Goal: Register for event/course

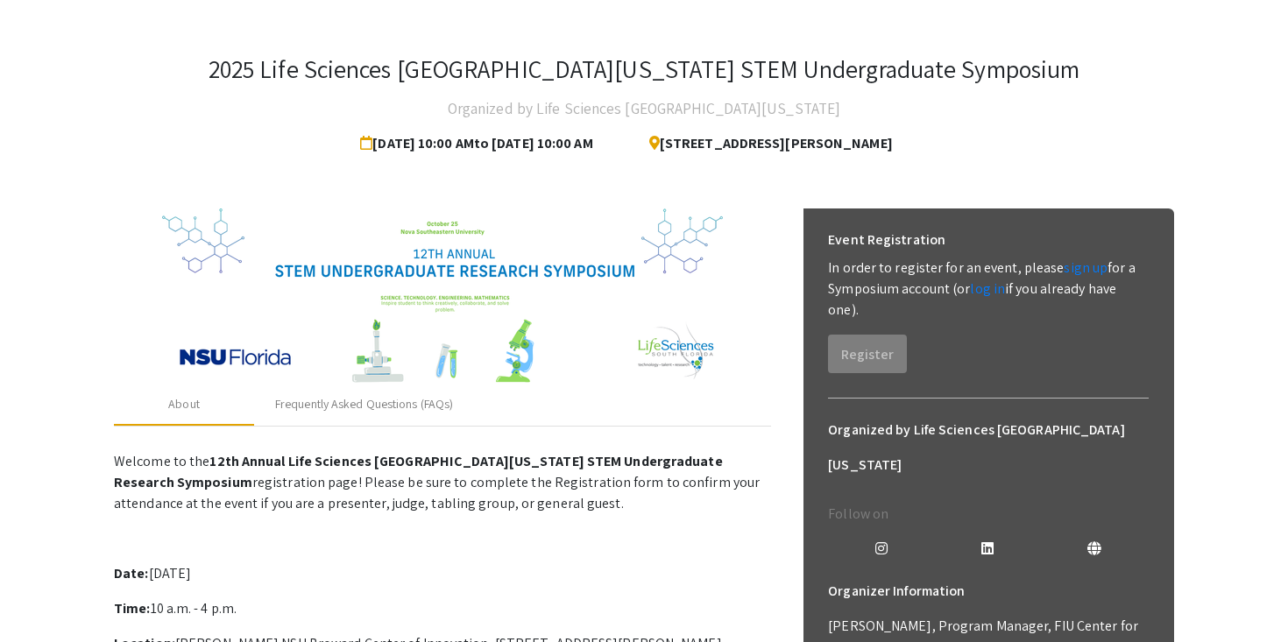
scroll to position [140, 0]
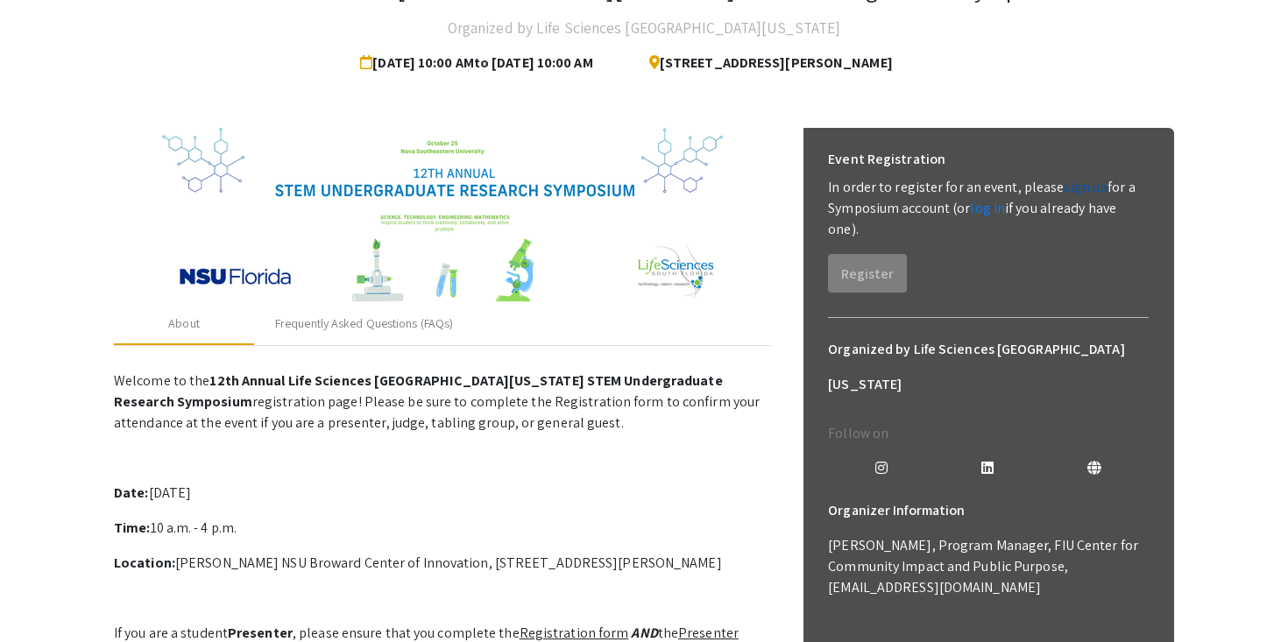
click at [1066, 191] on link "sign up" at bounding box center [1086, 187] width 44 height 18
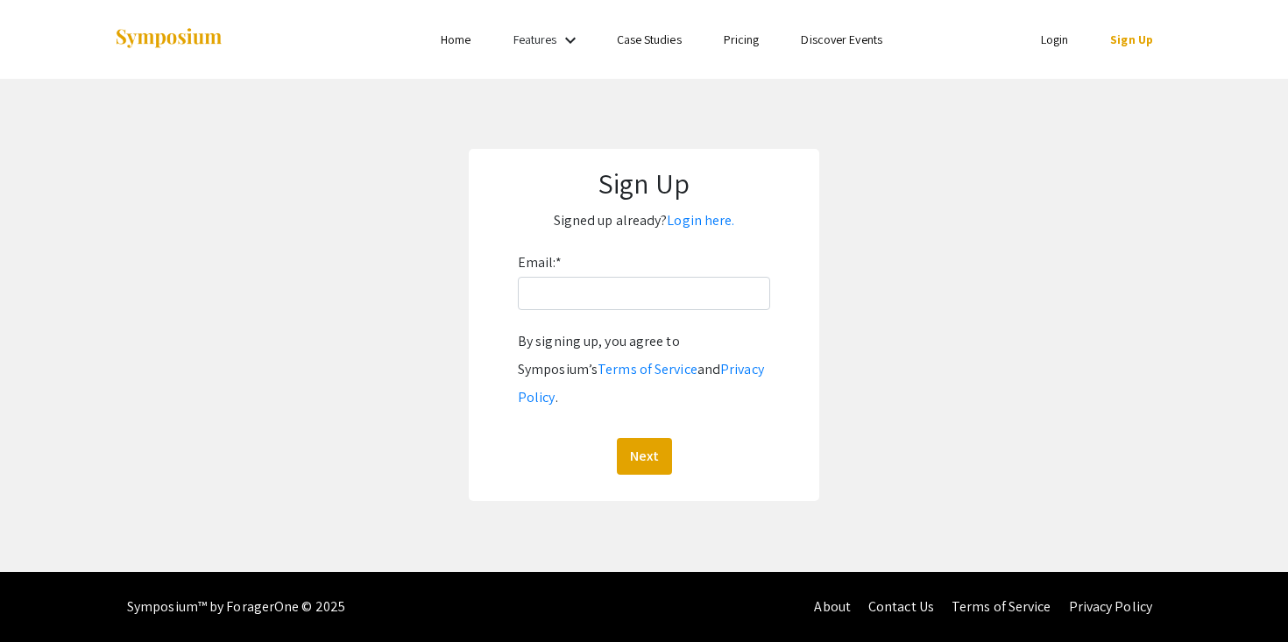
click at [634, 318] on div "Email: * By signing up, you agree to Symposium’s Terms of Service and Privacy P…" at bounding box center [644, 362] width 252 height 226
click at [634, 305] on input "Email: *" at bounding box center [644, 293] width 252 height 33
type input "noelle.sage.a@gmail.com"
click at [651, 438] on button "Next" at bounding box center [644, 456] width 55 height 37
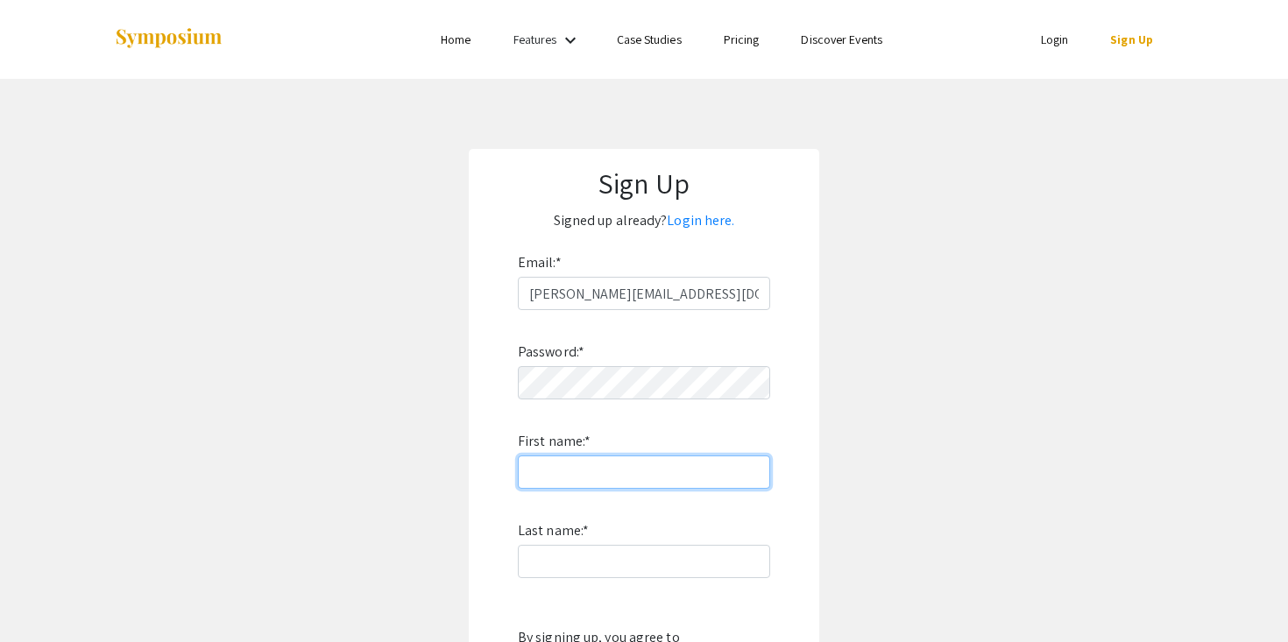
click at [648, 485] on input "First name: *" at bounding box center [644, 472] width 252 height 33
type input "Noelle"
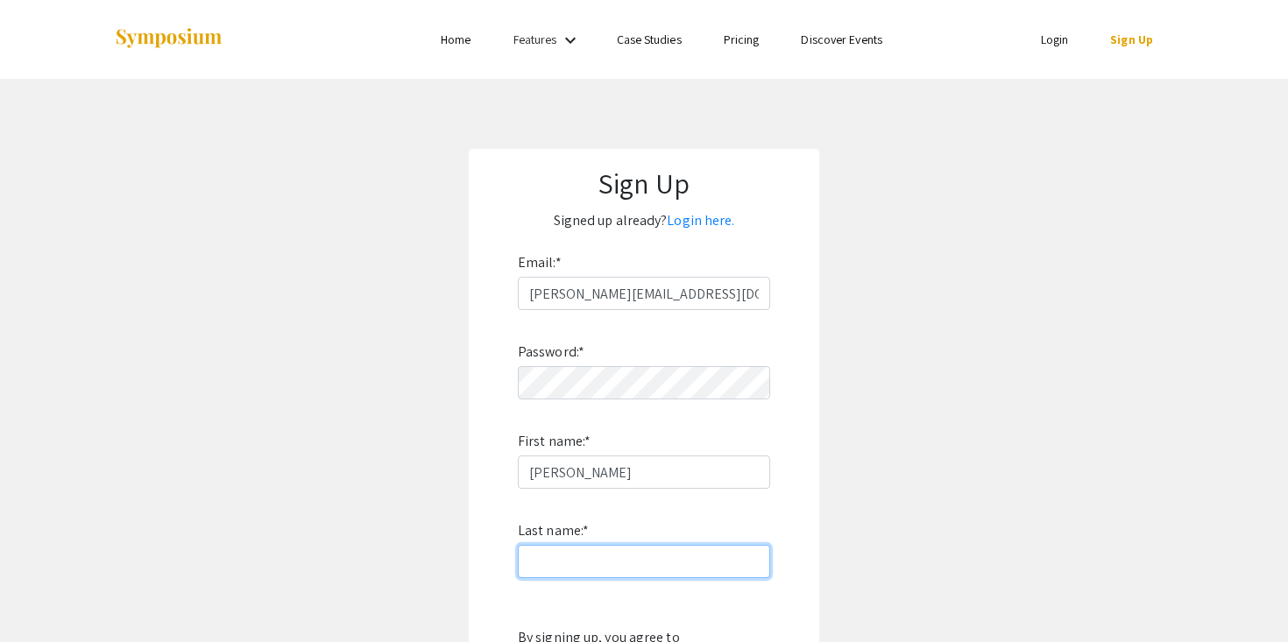
type input "Adams"
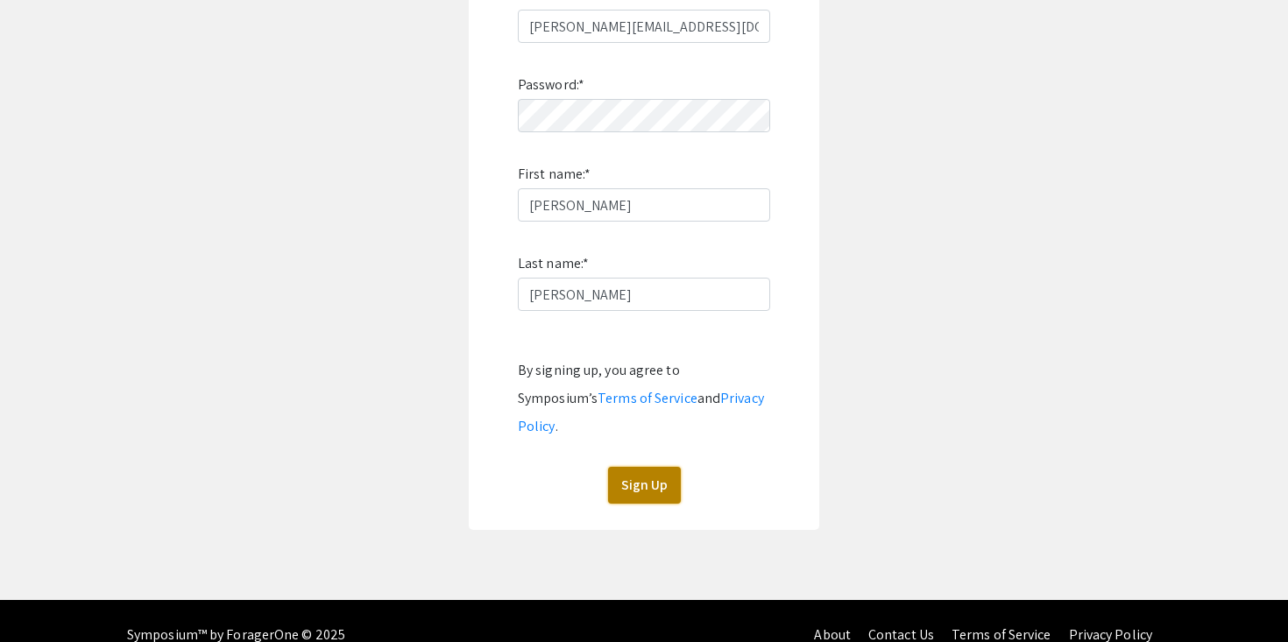
click at [658, 467] on button "Sign Up" at bounding box center [644, 485] width 73 height 37
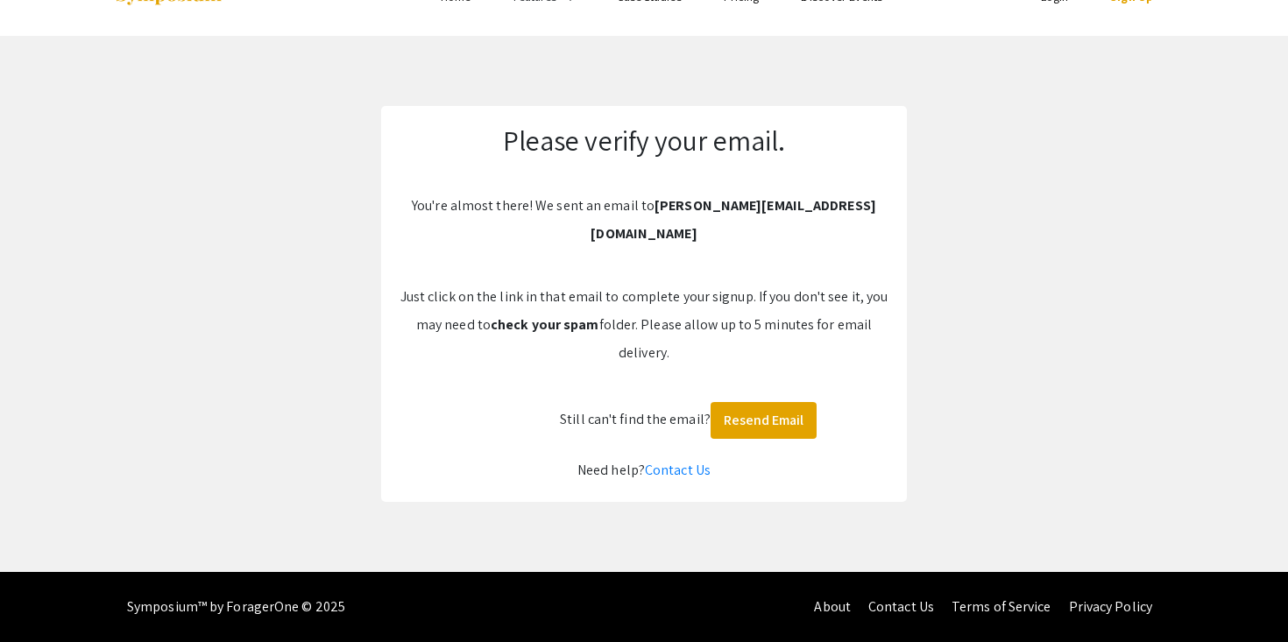
scroll to position [15, 0]
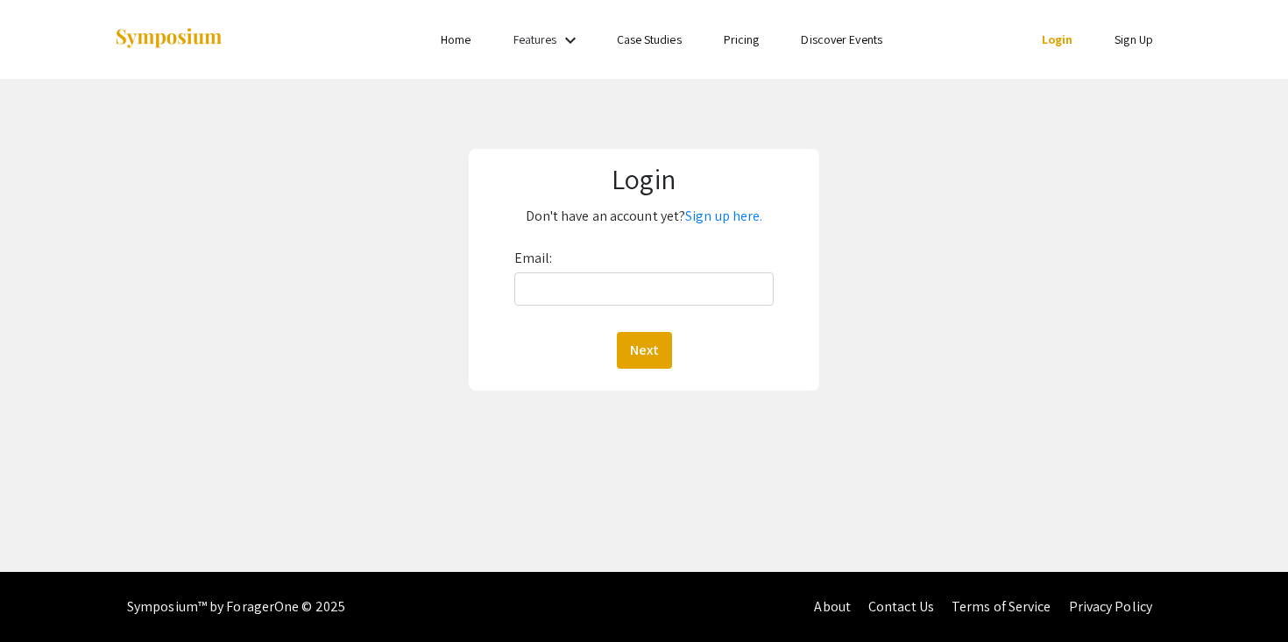
click at [585, 308] on div "Email: Next" at bounding box center [644, 307] width 260 height 124
click at [585, 302] on input "Email:" at bounding box center [644, 289] width 260 height 33
type input "noelle.sage.a@gmail.com"
click at [657, 355] on button "Next" at bounding box center [644, 350] width 55 height 37
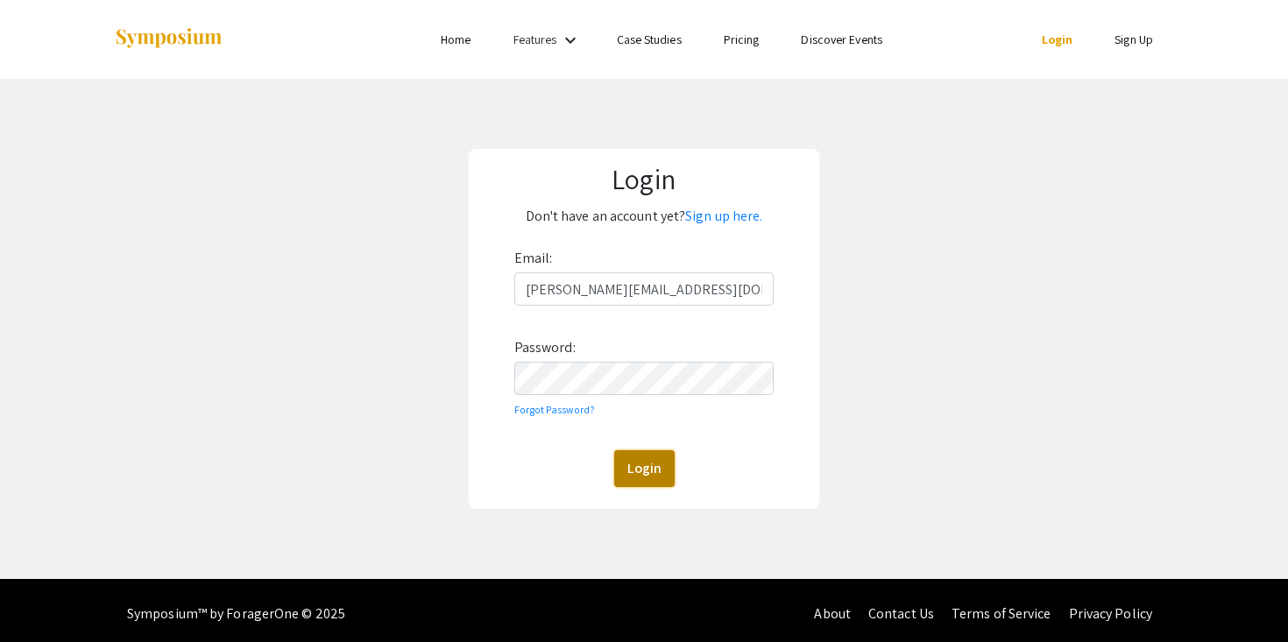
click at [636, 477] on button "Login" at bounding box center [644, 468] width 60 height 37
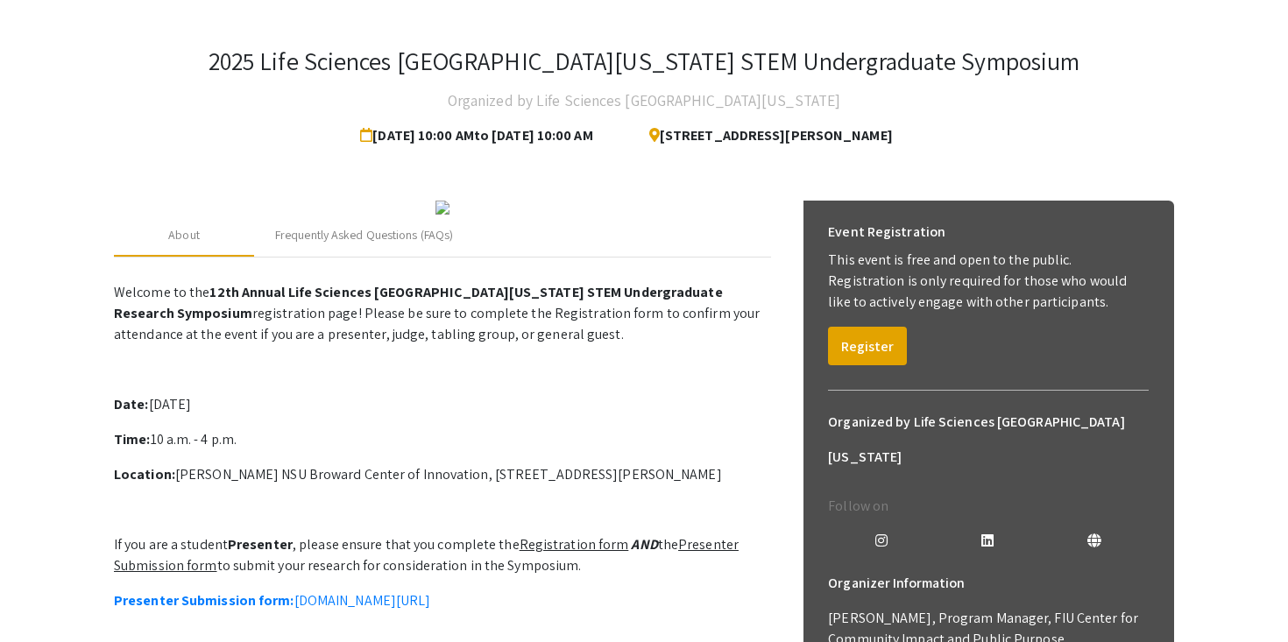
scroll to position [106, 0]
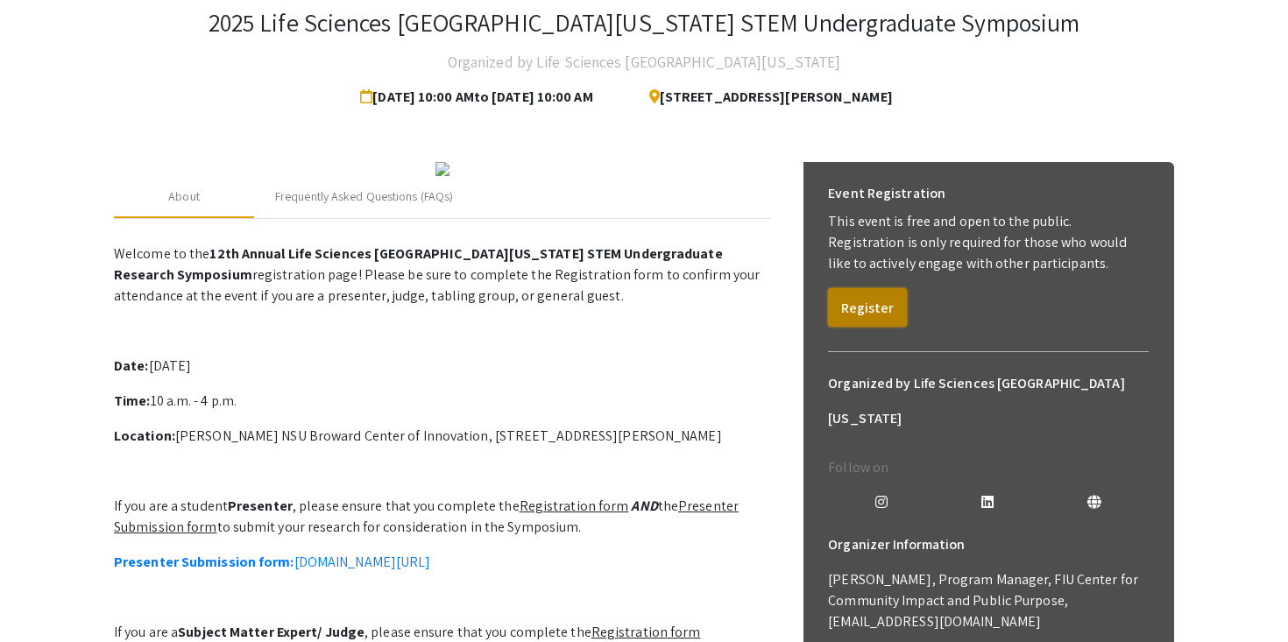
click at [892, 305] on button "Register" at bounding box center [867, 307] width 79 height 39
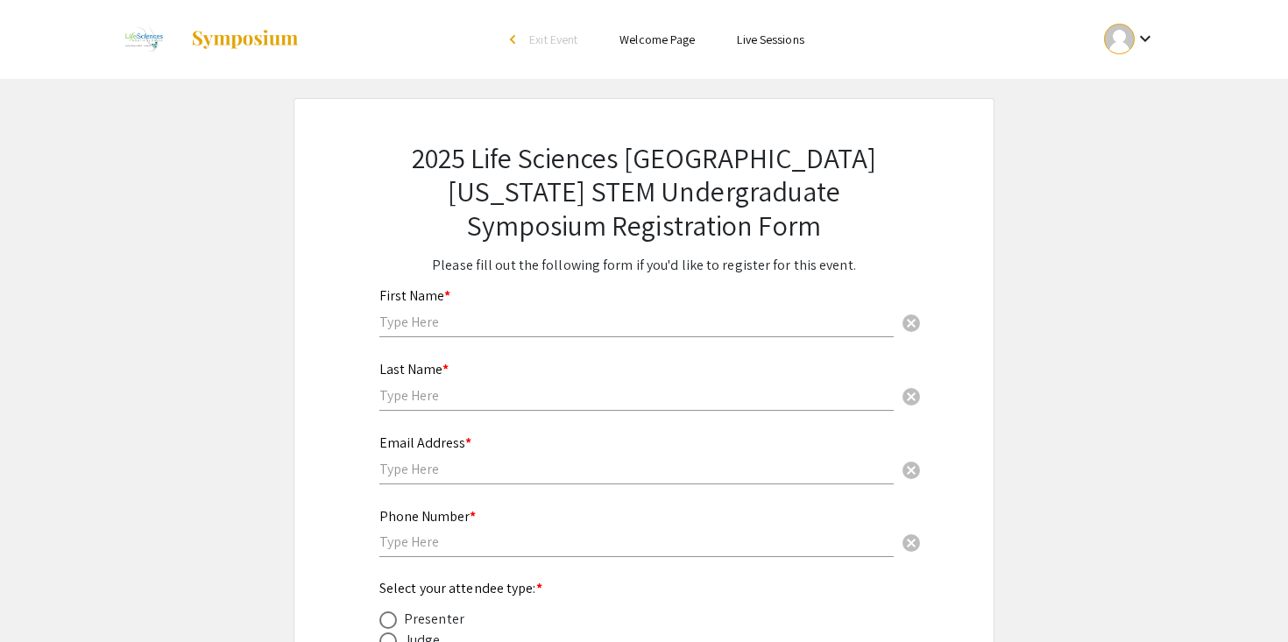
click at [567, 312] on div "First Name * cancel" at bounding box center [636, 304] width 514 height 67
type input "[PERSON_NAME]"
click at [465, 411] on div "Last Name * cancel" at bounding box center [636, 386] width 514 height 84
click at [461, 400] on input "text" at bounding box center [636, 395] width 514 height 18
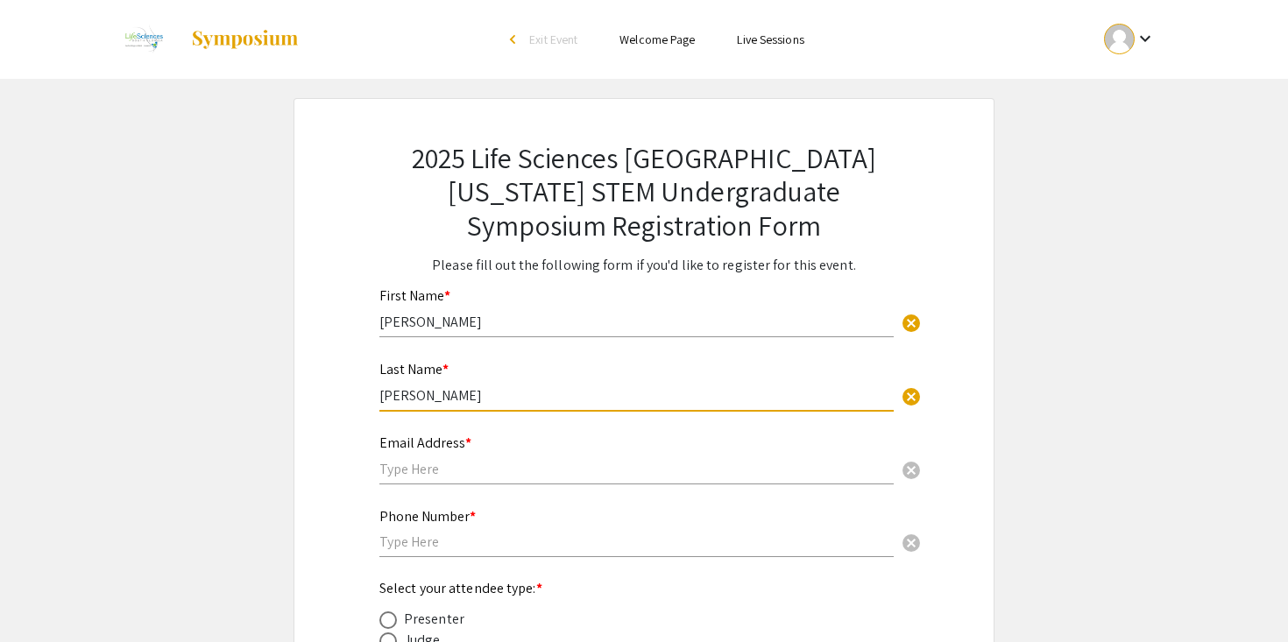
type input "Adams"
click at [482, 481] on div "Email Address * cancel" at bounding box center [636, 451] width 514 height 67
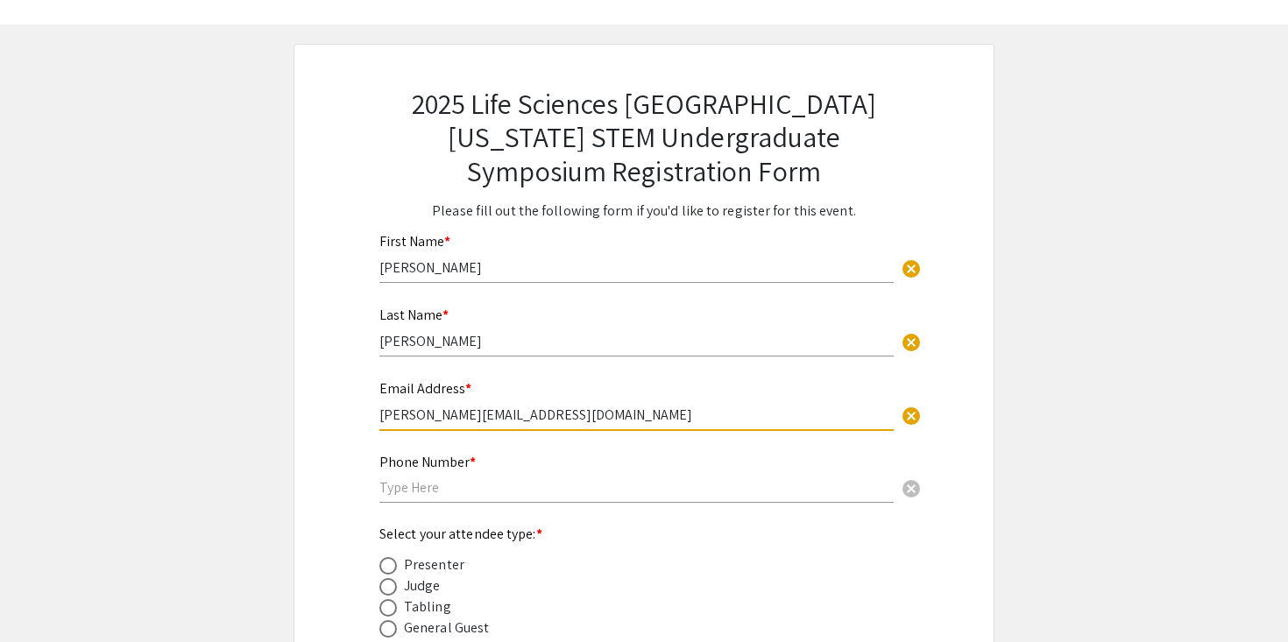
scroll to position [95, 0]
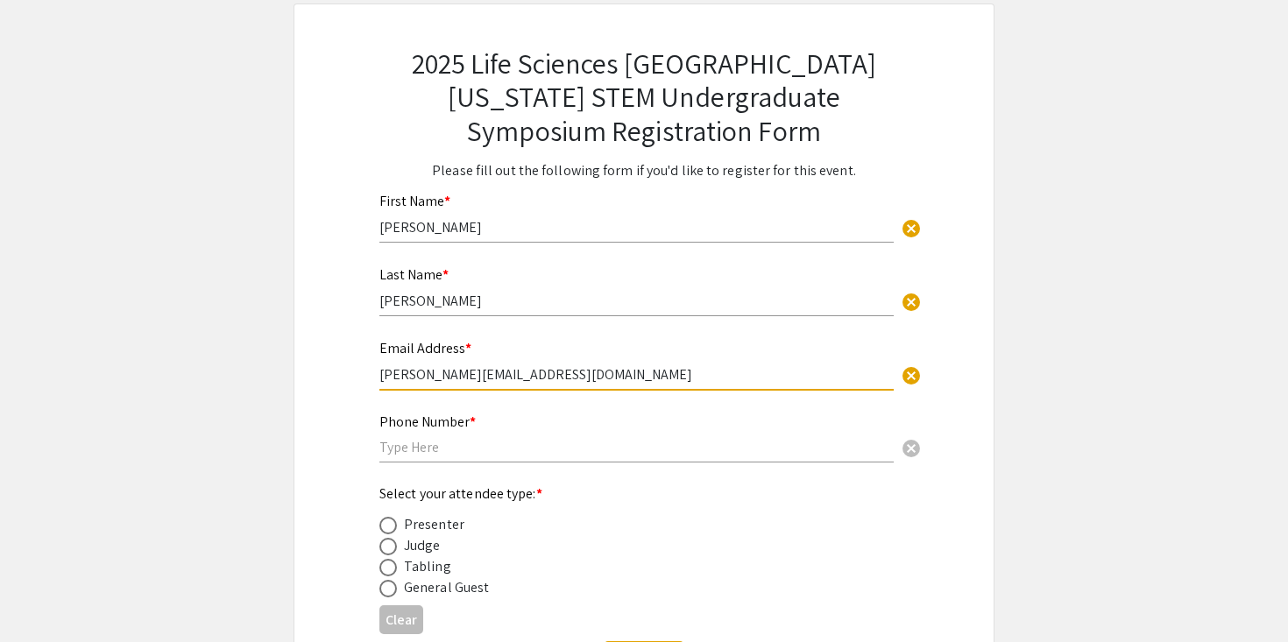
type input "noelle.sage.a@gmail.com"
click at [443, 462] on div "Phone Number * cancel" at bounding box center [636, 430] width 514 height 67
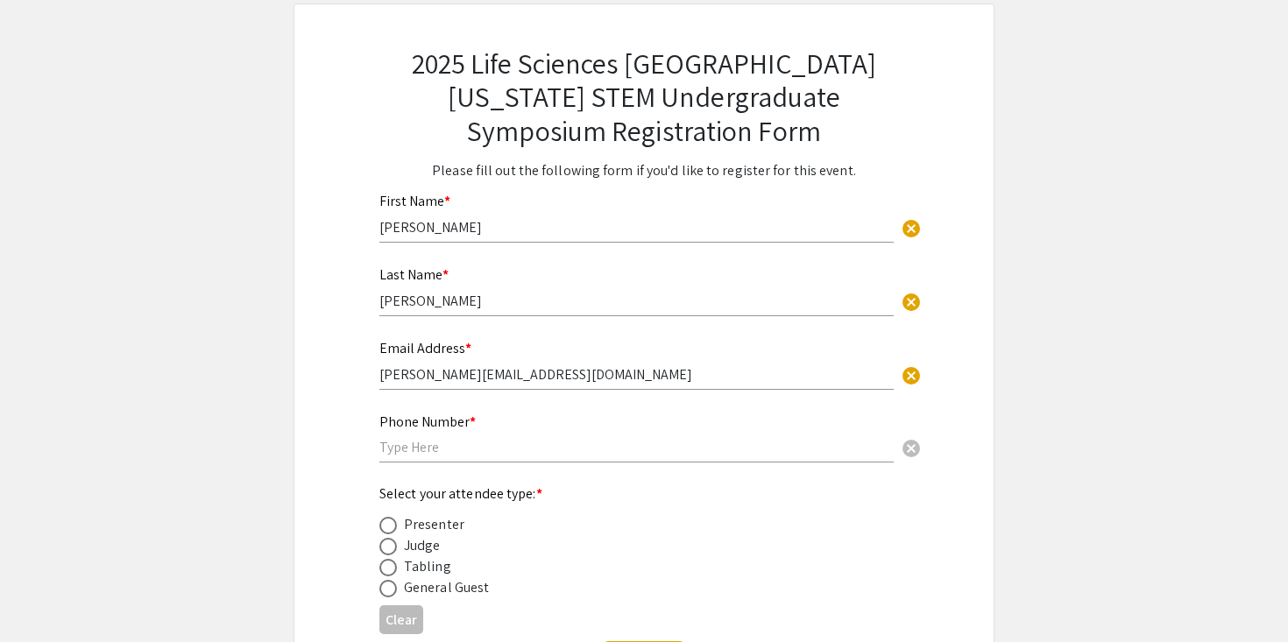
click at [443, 458] on div "Phone Number * cancel" at bounding box center [636, 430] width 514 height 67
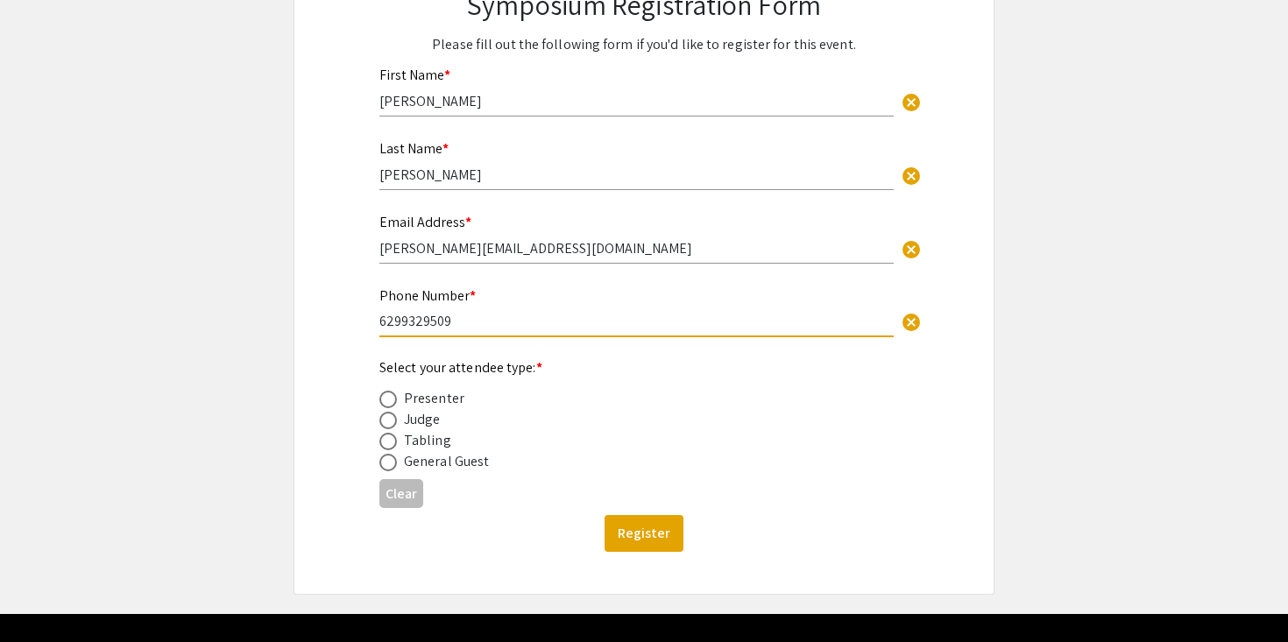
scroll to position [223, 0]
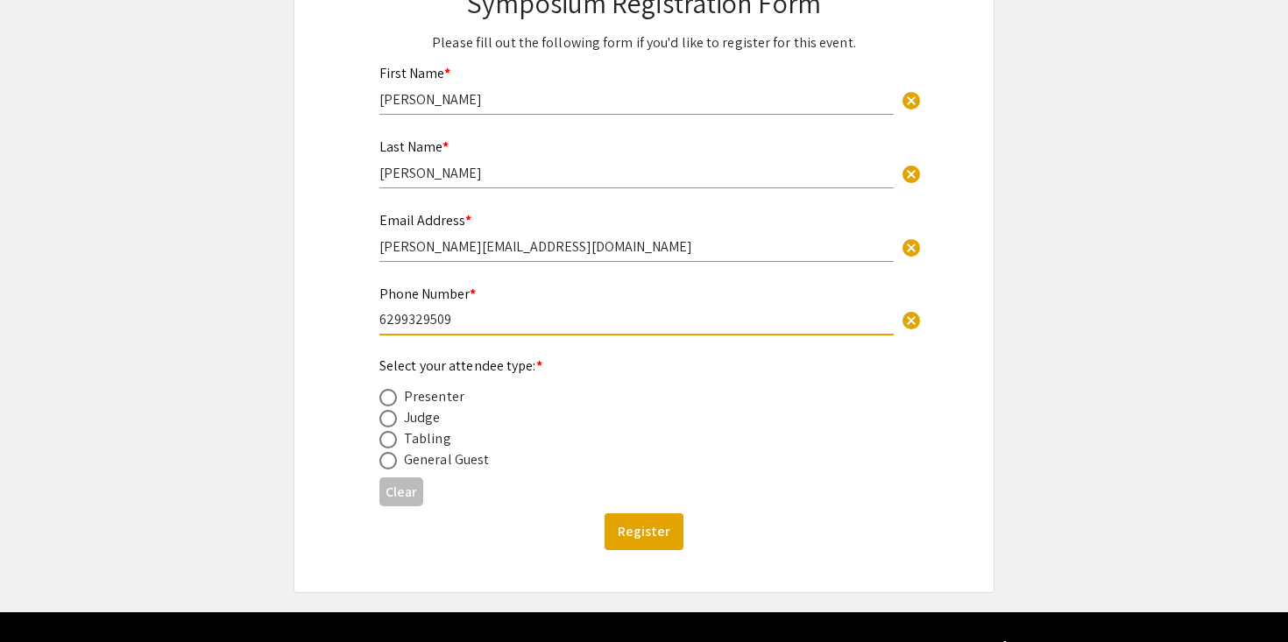
type input "6299329509"
click at [398, 389] on mat-radio-button at bounding box center [391, 396] width 25 height 21
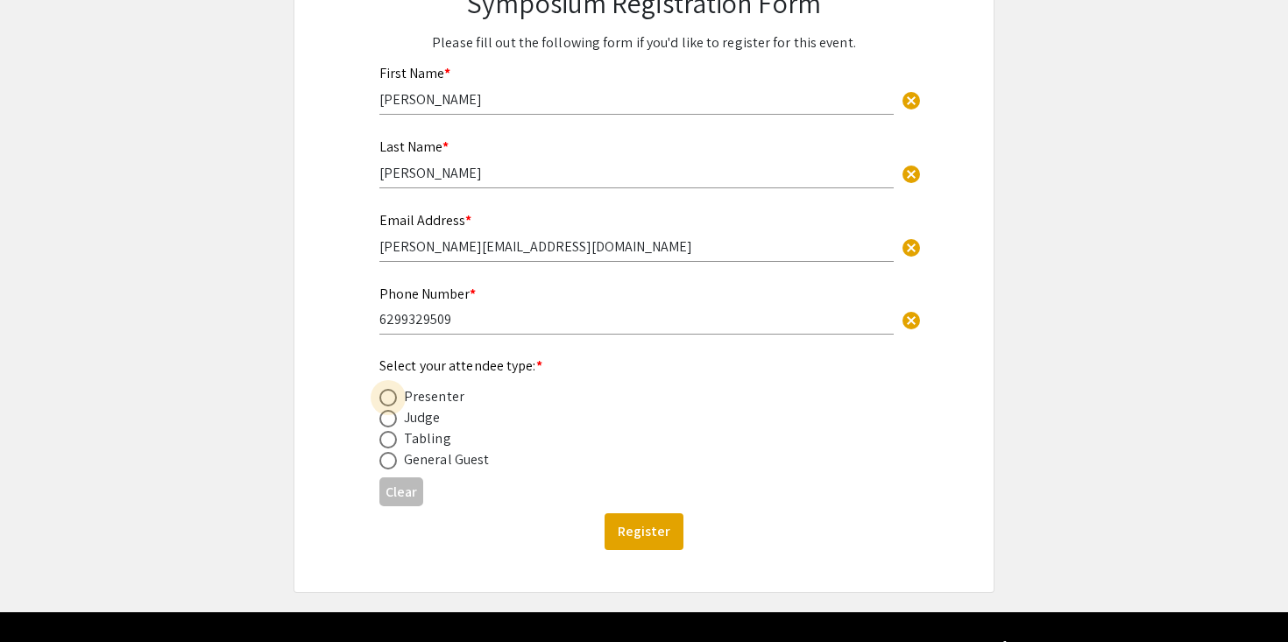
click at [398, 407] on label at bounding box center [391, 398] width 25 height 18
click at [397, 407] on input "radio" at bounding box center [388, 398] width 18 height 18
radio input "true"
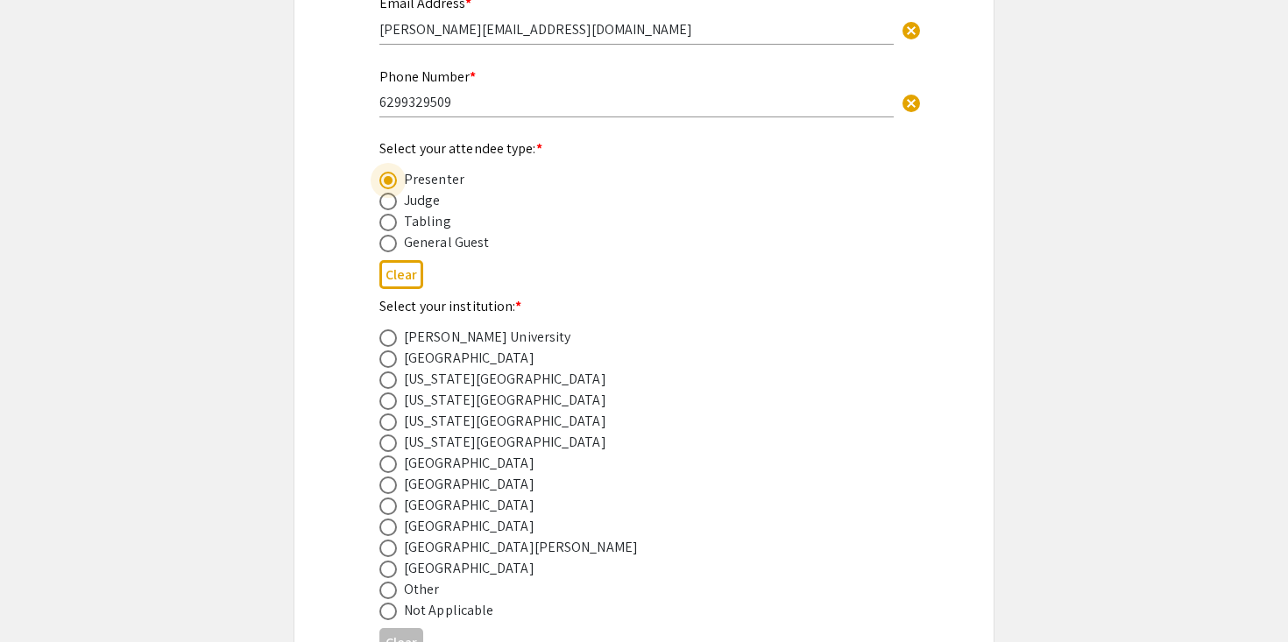
scroll to position [451, 0]
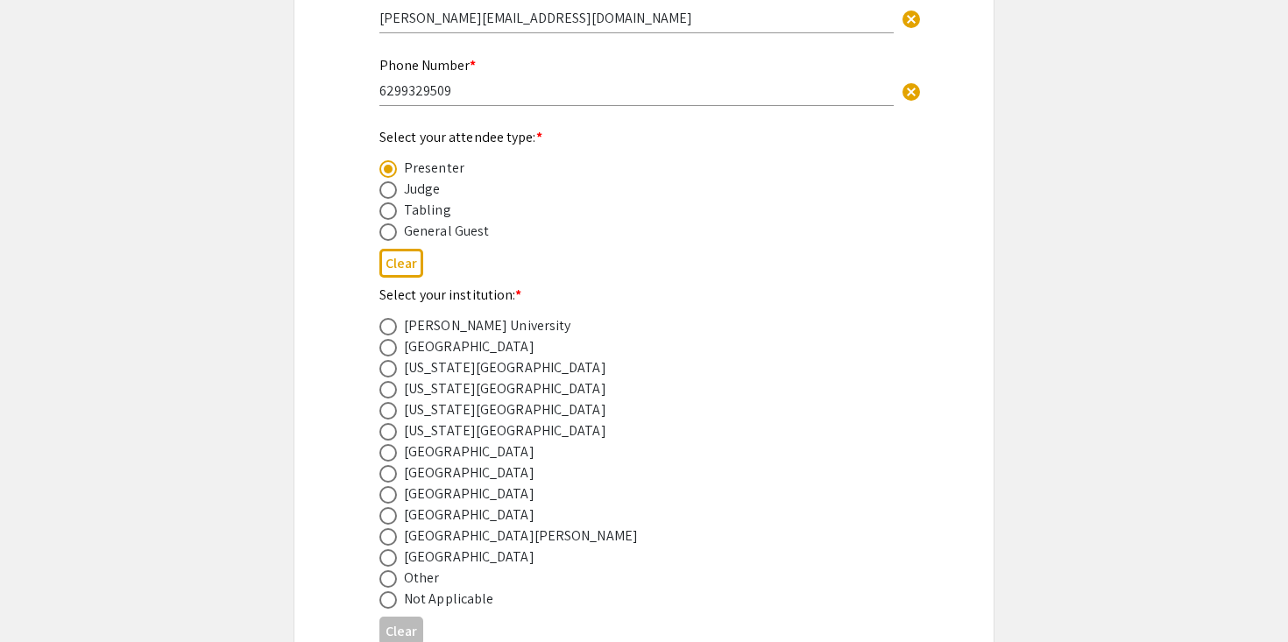
click at [425, 505] on div "[GEOGRAPHIC_DATA]" at bounding box center [469, 494] width 131 height 21
click at [425, 500] on div "[GEOGRAPHIC_DATA]" at bounding box center [469, 494] width 131 height 21
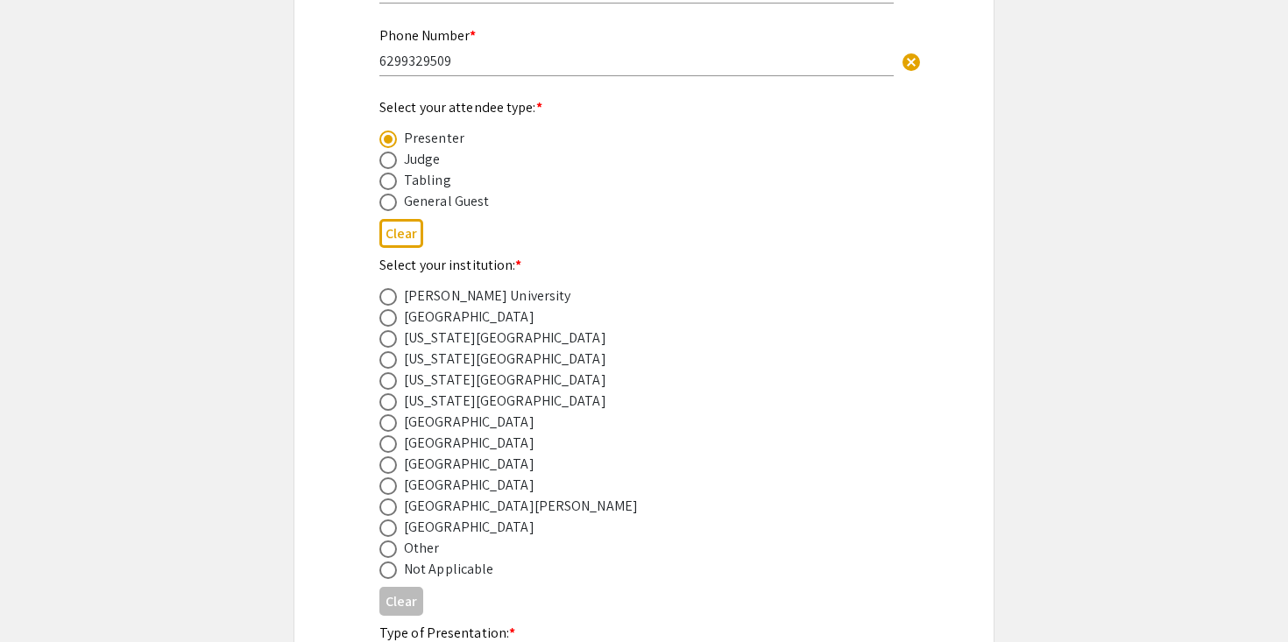
click at [392, 474] on span at bounding box center [388, 466] width 18 height 18
click at [392, 474] on input "radio" at bounding box center [388, 466] width 18 height 18
radio input "true"
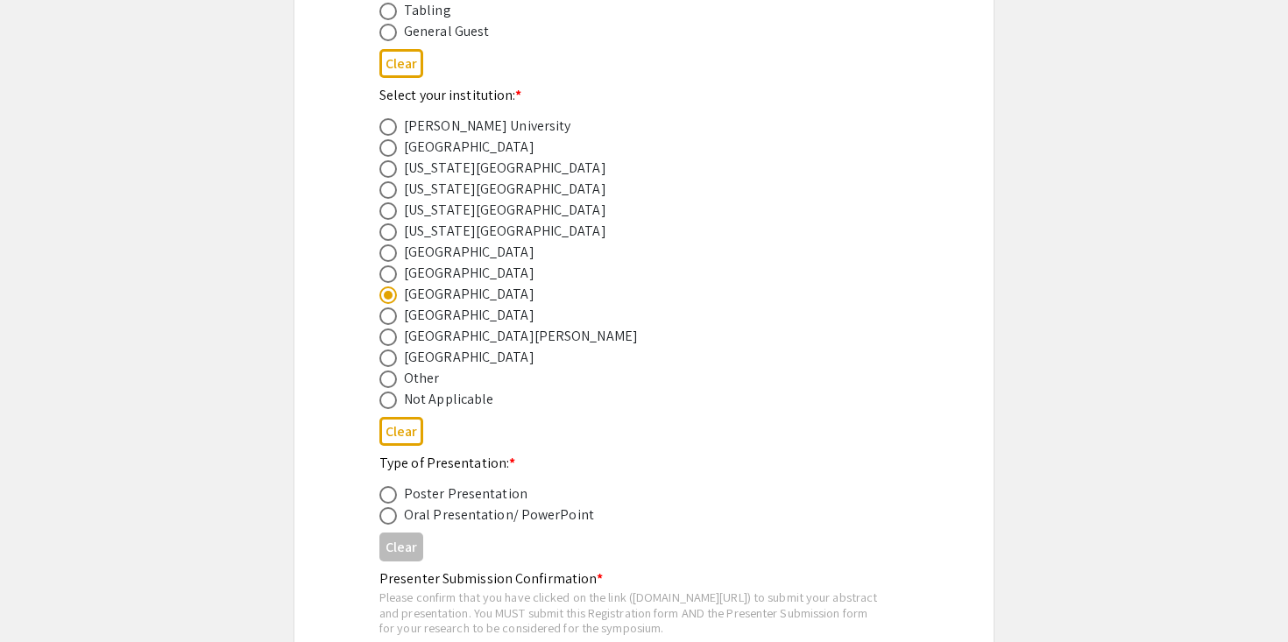
scroll to position [668, 0]
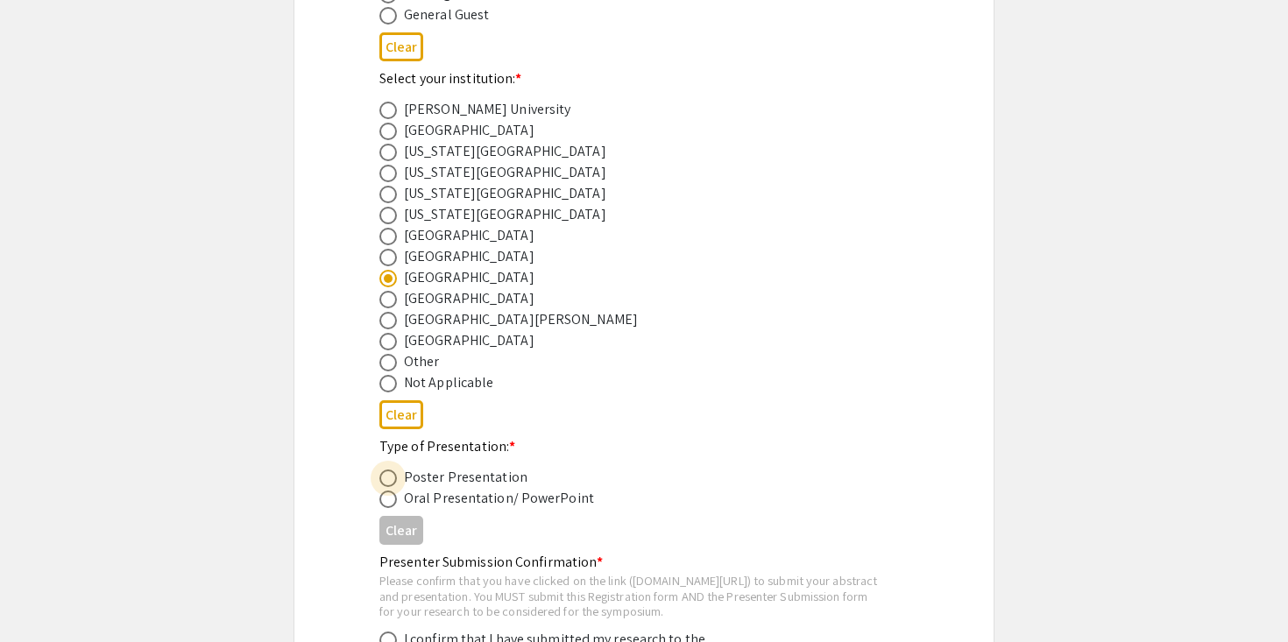
click at [392, 485] on span at bounding box center [388, 479] width 18 height 18
click at [392, 485] on input "radio" at bounding box center [388, 479] width 18 height 18
radio input "true"
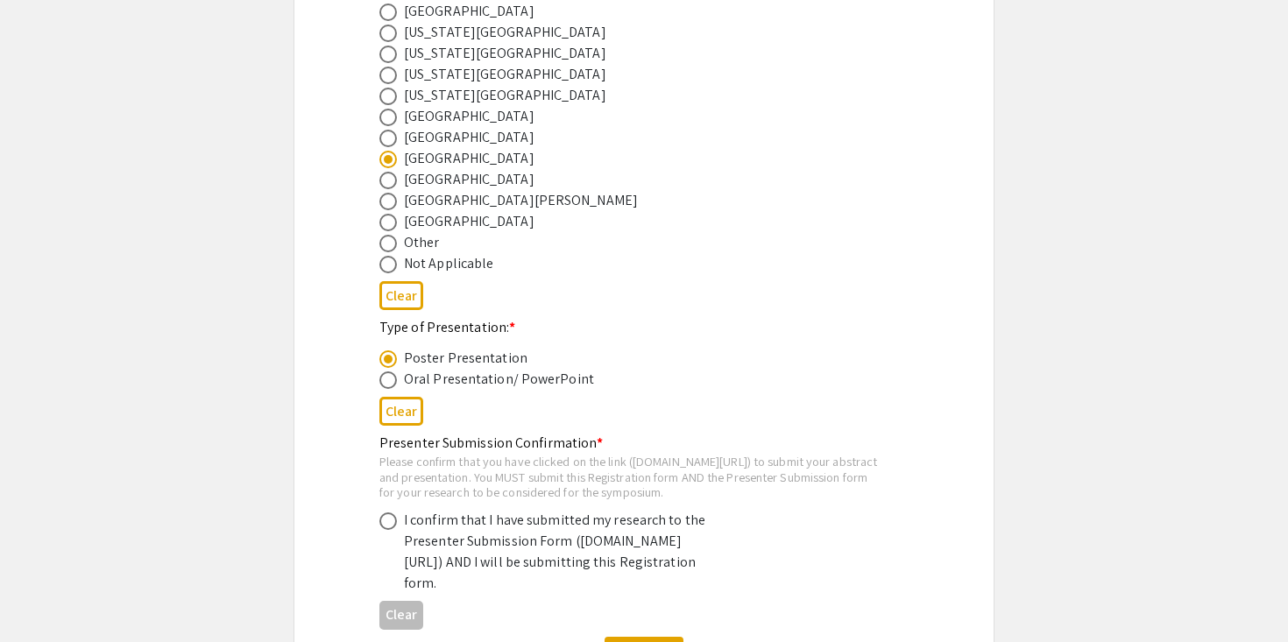
scroll to position [802, 0]
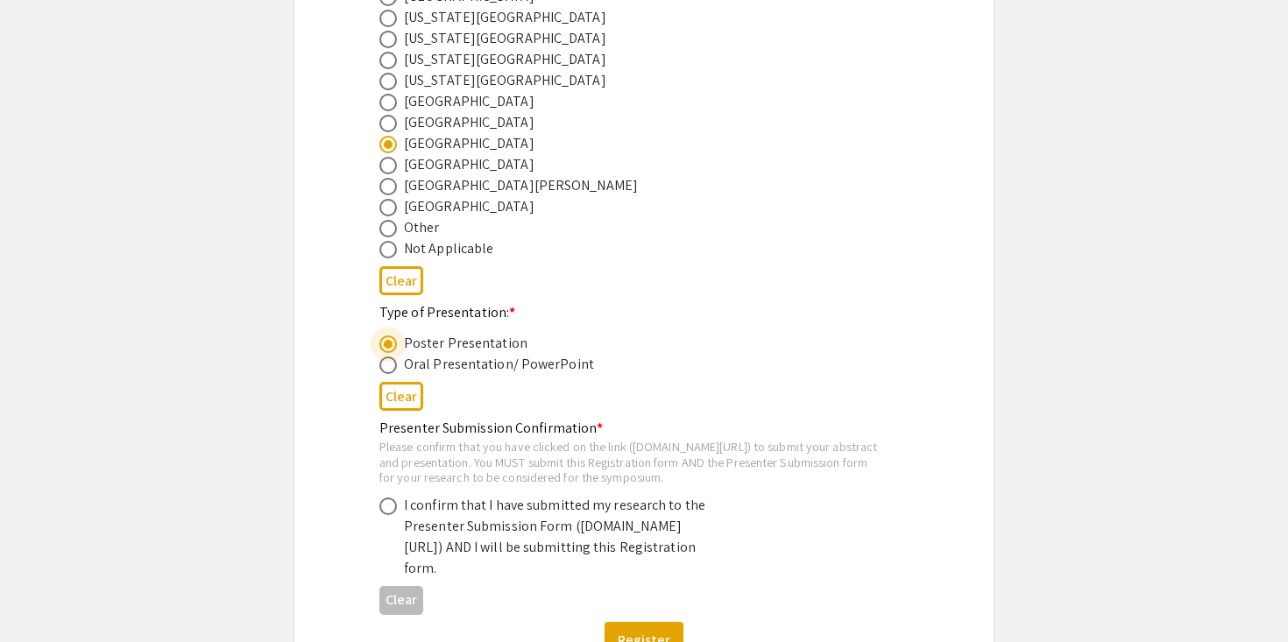
click at [482, 430] on mat-label "Presenter Submission Confirmation *" at bounding box center [490, 428] width 223 height 18
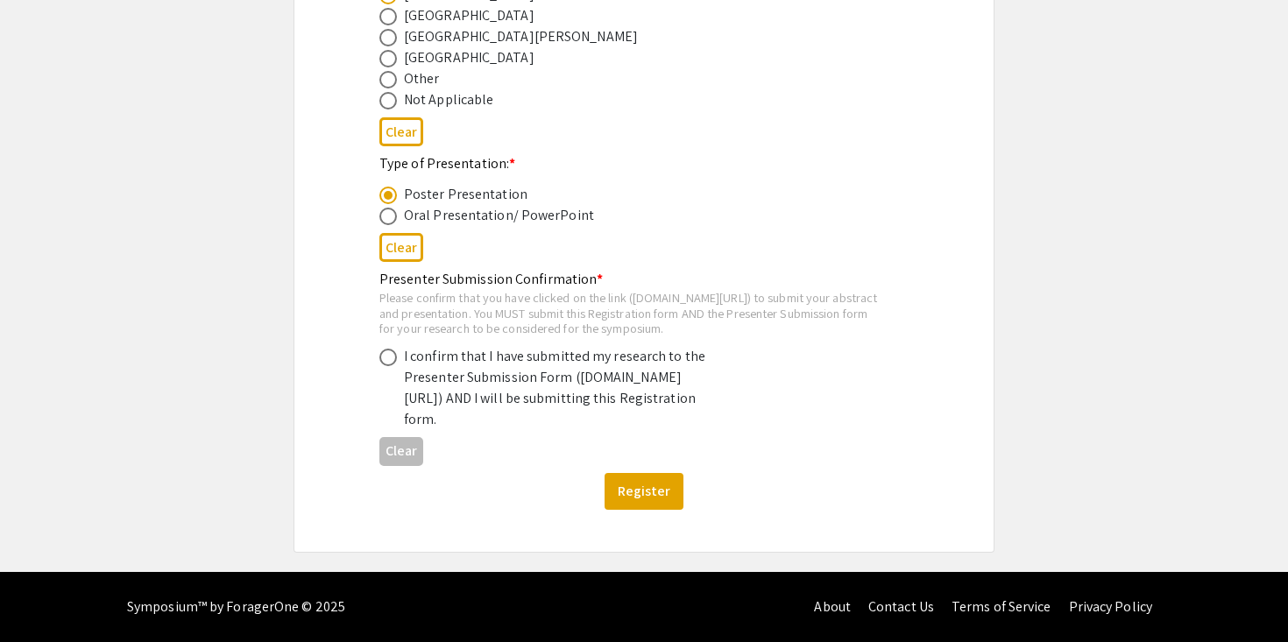
scroll to position [991, 0]
click at [501, 401] on div "I confirm that I have submitted my research to the Presenter Submission Form (s…" at bounding box center [557, 388] width 307 height 84
click at [502, 365] on div "I confirm that I have submitted my research to the Presenter Submission Form (s…" at bounding box center [557, 388] width 307 height 84
click at [386, 349] on span at bounding box center [388, 358] width 18 height 18
click at [386, 349] on input "radio" at bounding box center [388, 358] width 18 height 18
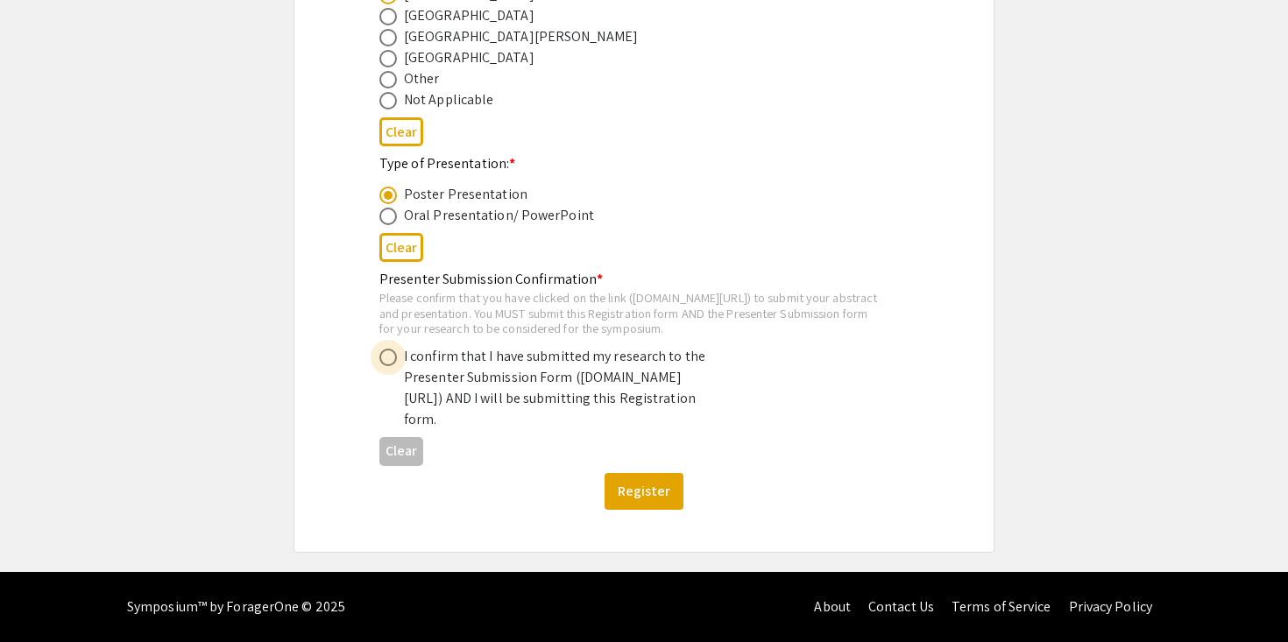
radio input "true"
click at [640, 495] on button "Register" at bounding box center [644, 491] width 79 height 37
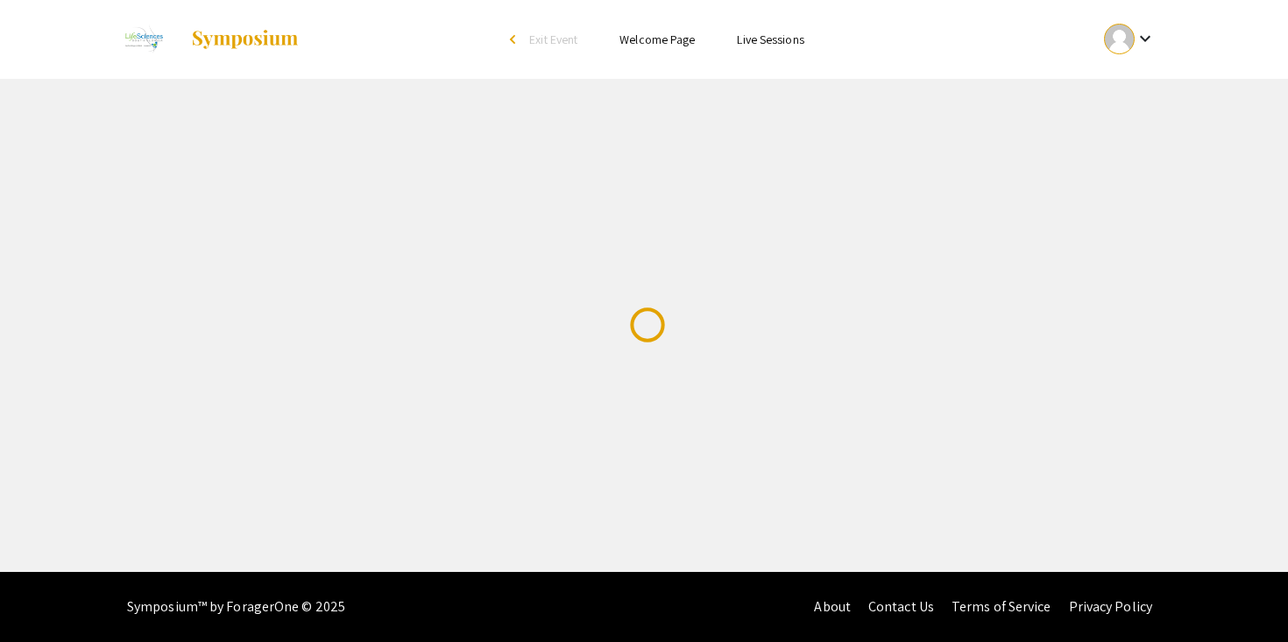
scroll to position [0, 0]
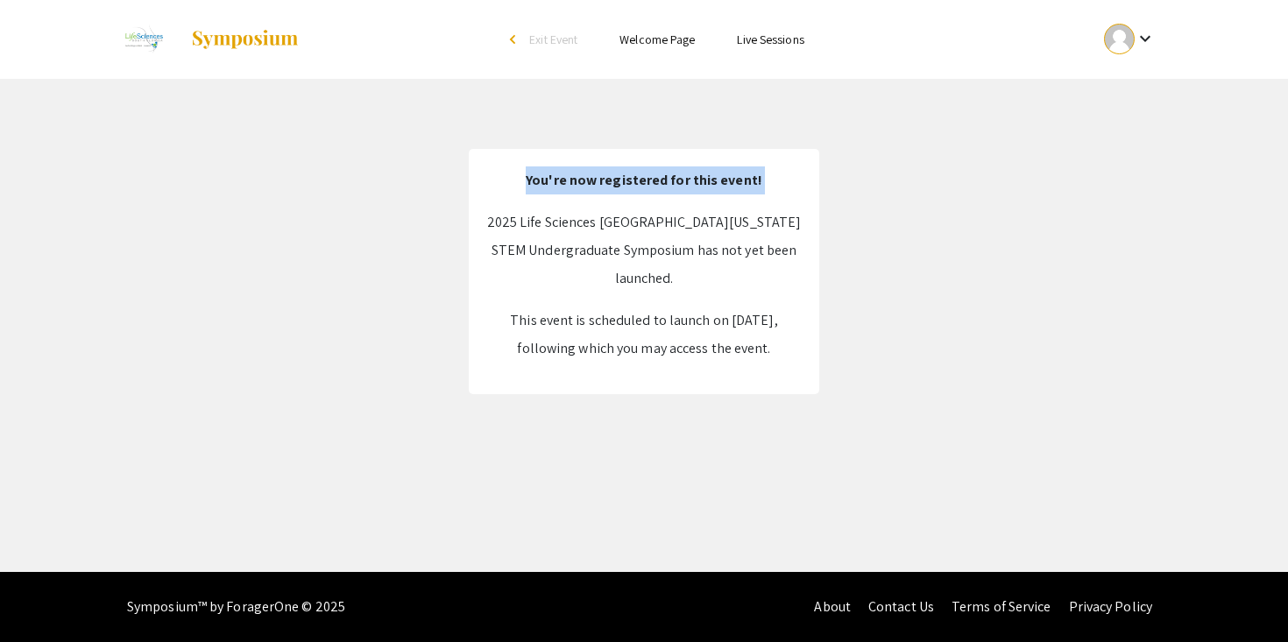
drag, startPoint x: 528, startPoint y: 223, endPoint x: 922, endPoint y: 221, distance: 393.5
click at [922, 221] on app-register "You're now registered for this event! 2025 Life Sciences South Florida STEM Und…" at bounding box center [644, 271] width 1288 height 245
click at [759, 212] on p "2025 Life Sciences [GEOGRAPHIC_DATA][US_STATE] STEM Undergraduate Symposium has…" at bounding box center [644, 251] width 316 height 84
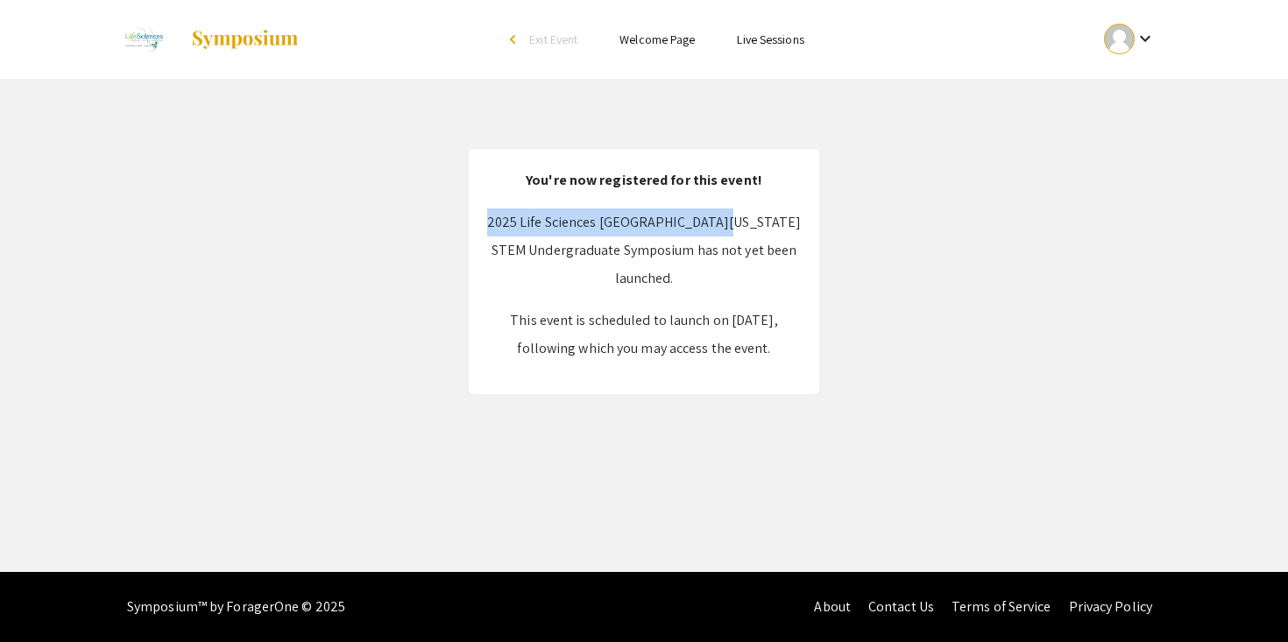
drag, startPoint x: 768, startPoint y: 223, endPoint x: 513, endPoint y: 230, distance: 255.1
click at [513, 230] on p "2025 Life Sciences [GEOGRAPHIC_DATA][US_STATE] STEM Undergraduate Symposium has…" at bounding box center [644, 251] width 316 height 84
click at [637, 36] on link "Welcome Page" at bounding box center [657, 40] width 75 height 16
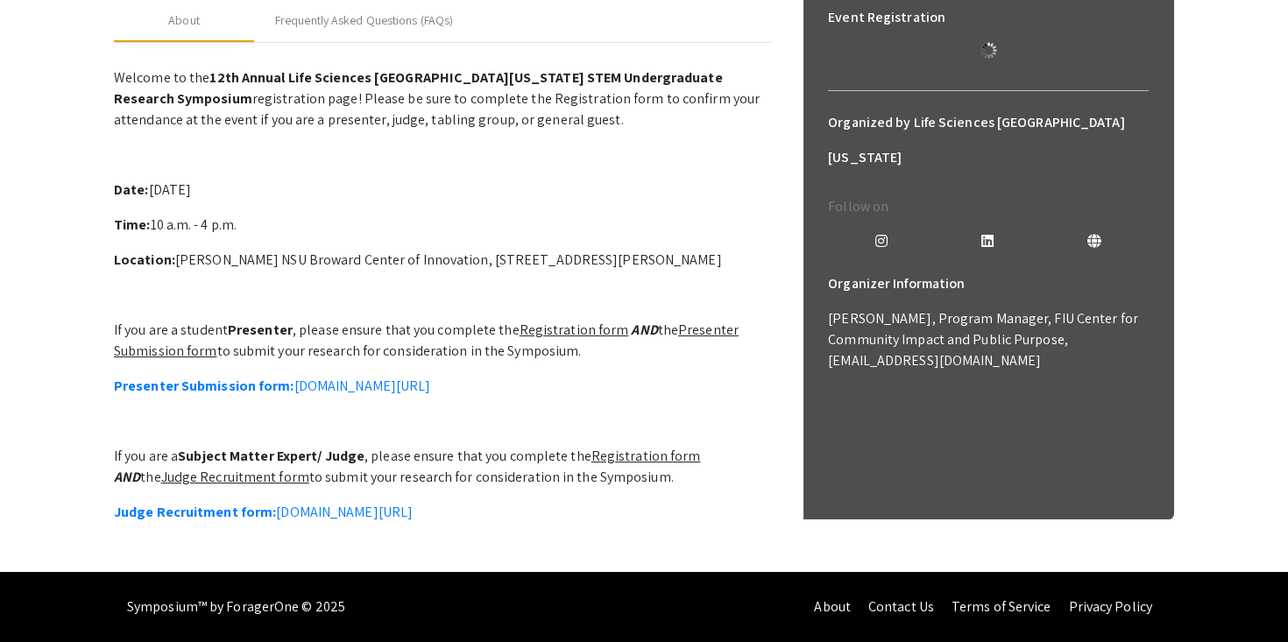
scroll to position [385, 0]
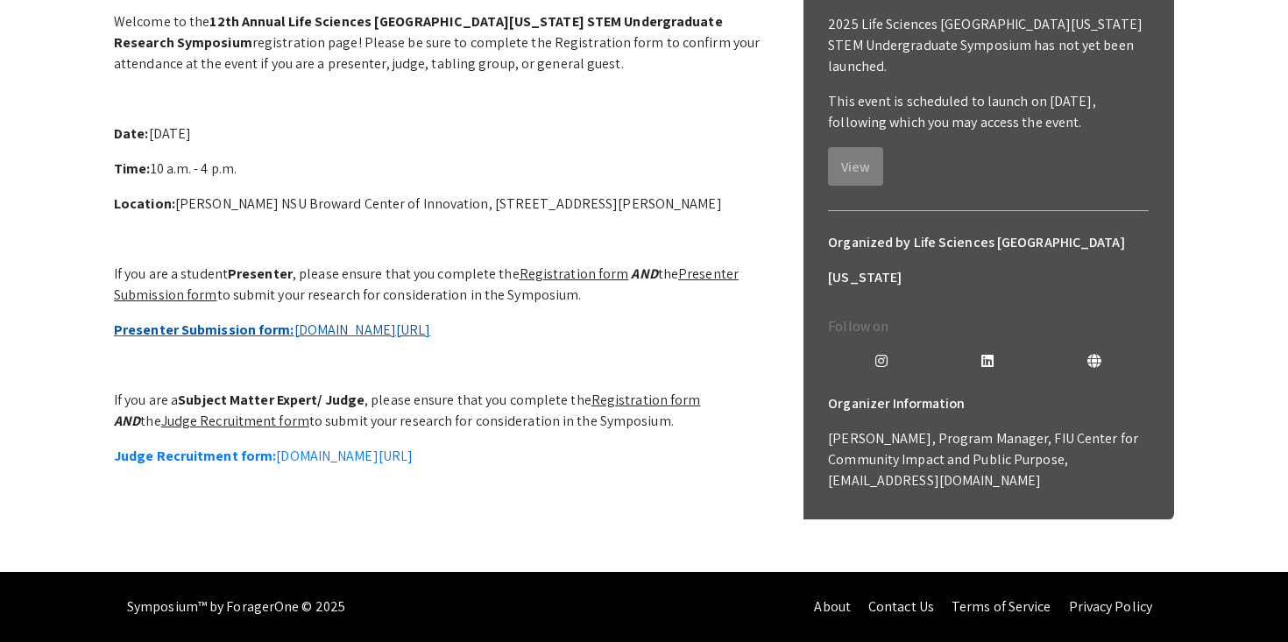
click at [430, 339] on link "Presenter Submission form: [DOMAIN_NAME][URL]" at bounding box center [272, 330] width 316 height 18
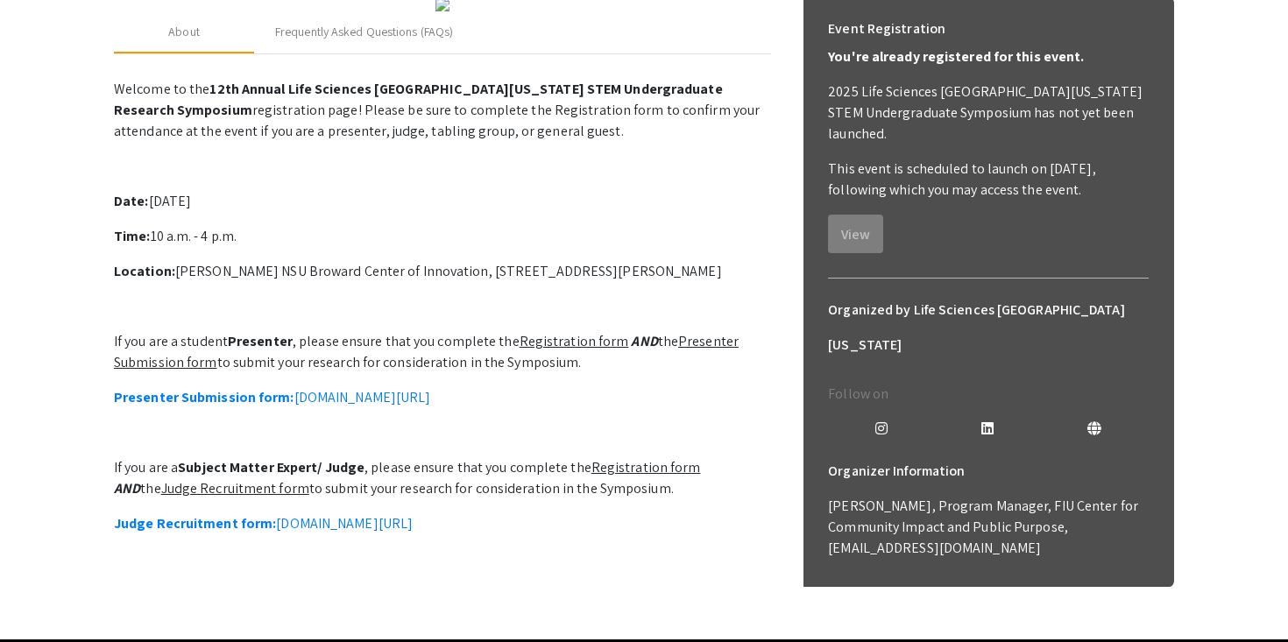
scroll to position [256, 0]
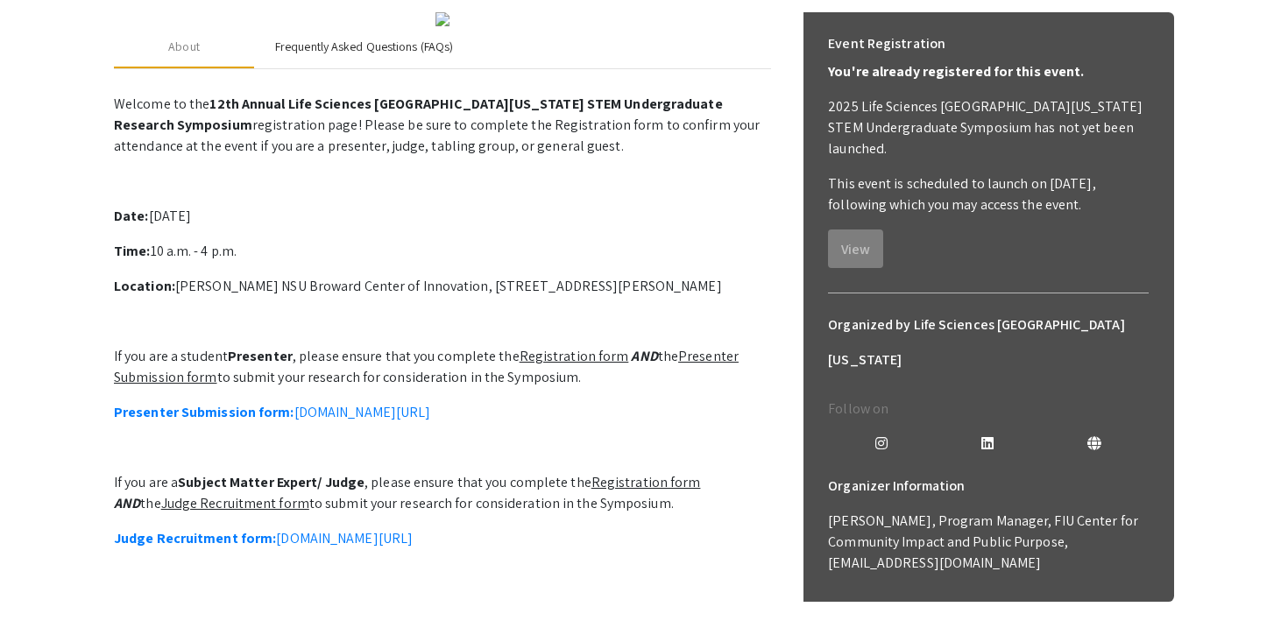
click at [342, 56] on div "Frequently Asked Questions (FAQs)" at bounding box center [364, 47] width 178 height 18
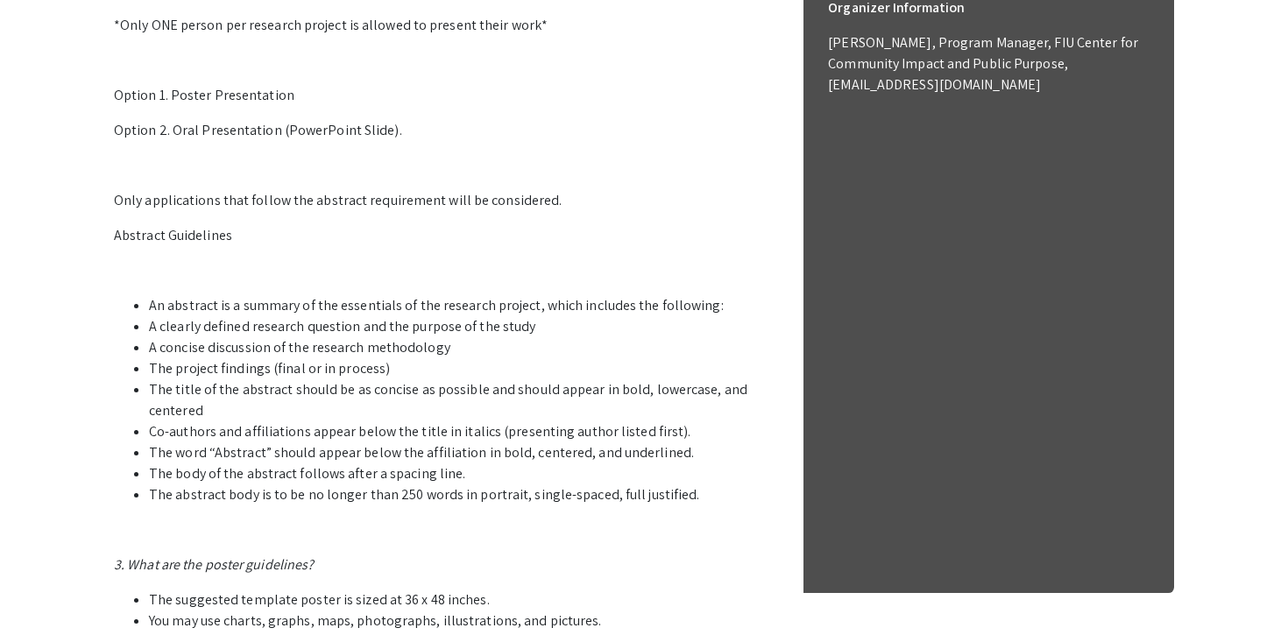
scroll to position [751, 0]
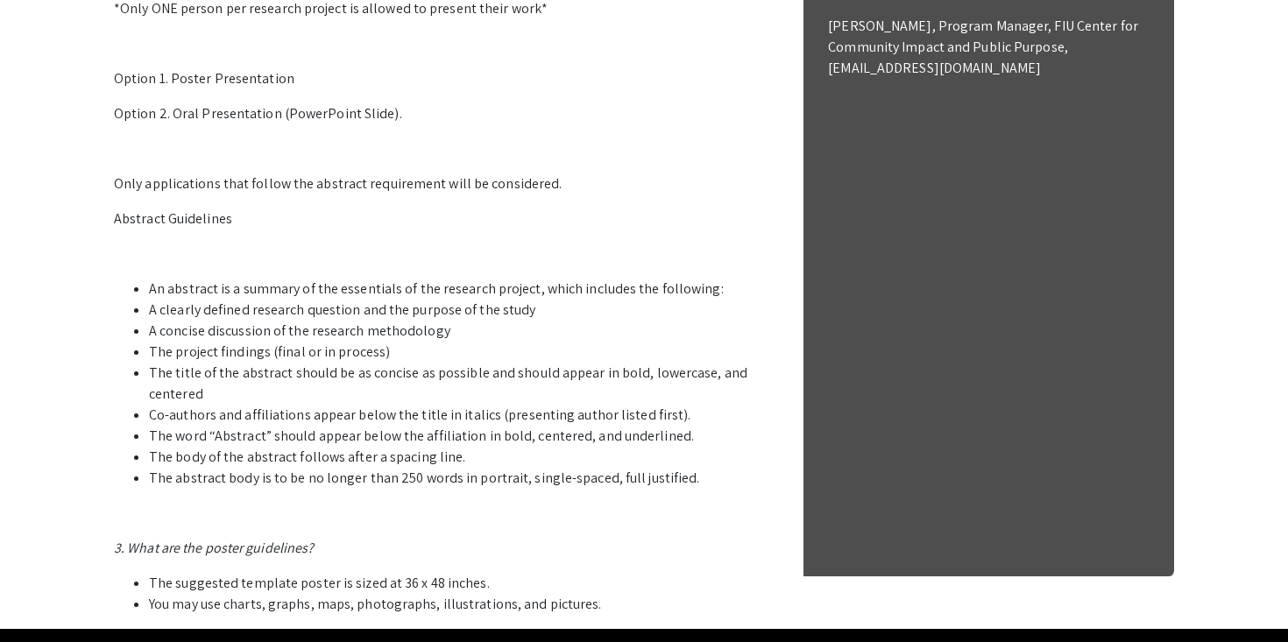
drag, startPoint x: 152, startPoint y: 542, endPoint x: 209, endPoint y: 553, distance: 58.8
click at [209, 405] on li "The title of the abstract should be as concise as possible and should appear in…" at bounding box center [460, 384] width 622 height 42
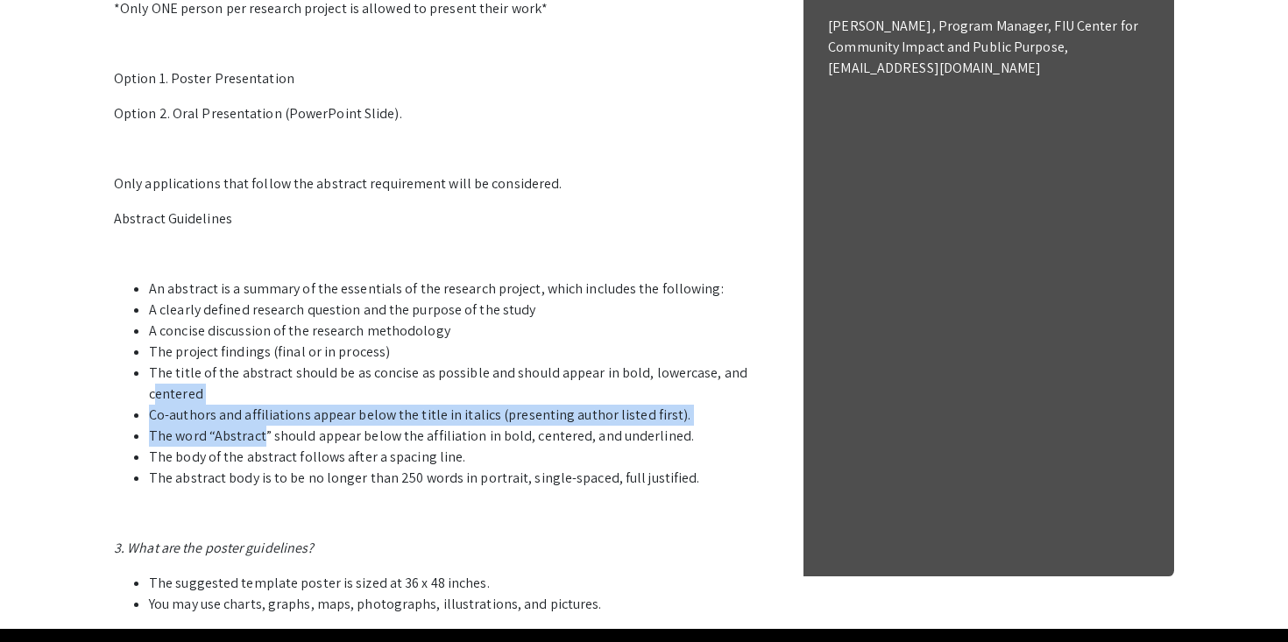
drag, startPoint x: 157, startPoint y: 564, endPoint x: 259, endPoint y: 588, distance: 105.4
click at [259, 489] on ul "An abstract is a summary of the essentials of the research project, which inclu…" at bounding box center [442, 384] width 657 height 210
click at [259, 447] on li "The word “Abstract” should appear below the affiliation in bold, centered, and …" at bounding box center [460, 436] width 622 height 21
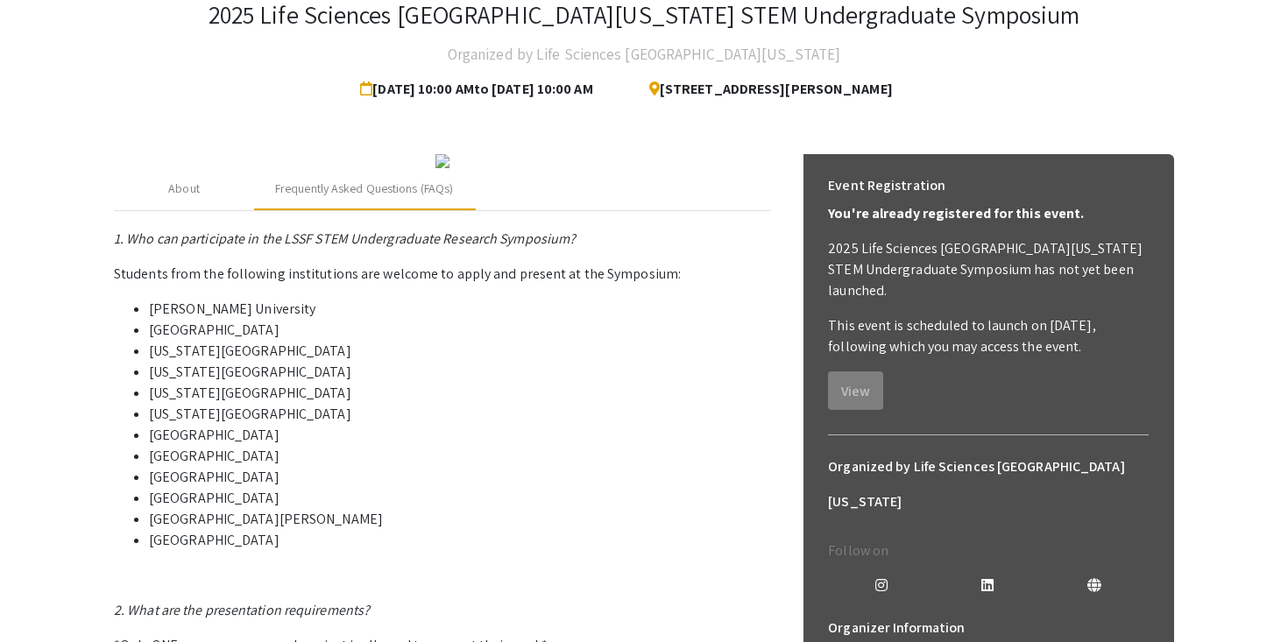
scroll to position [91, 0]
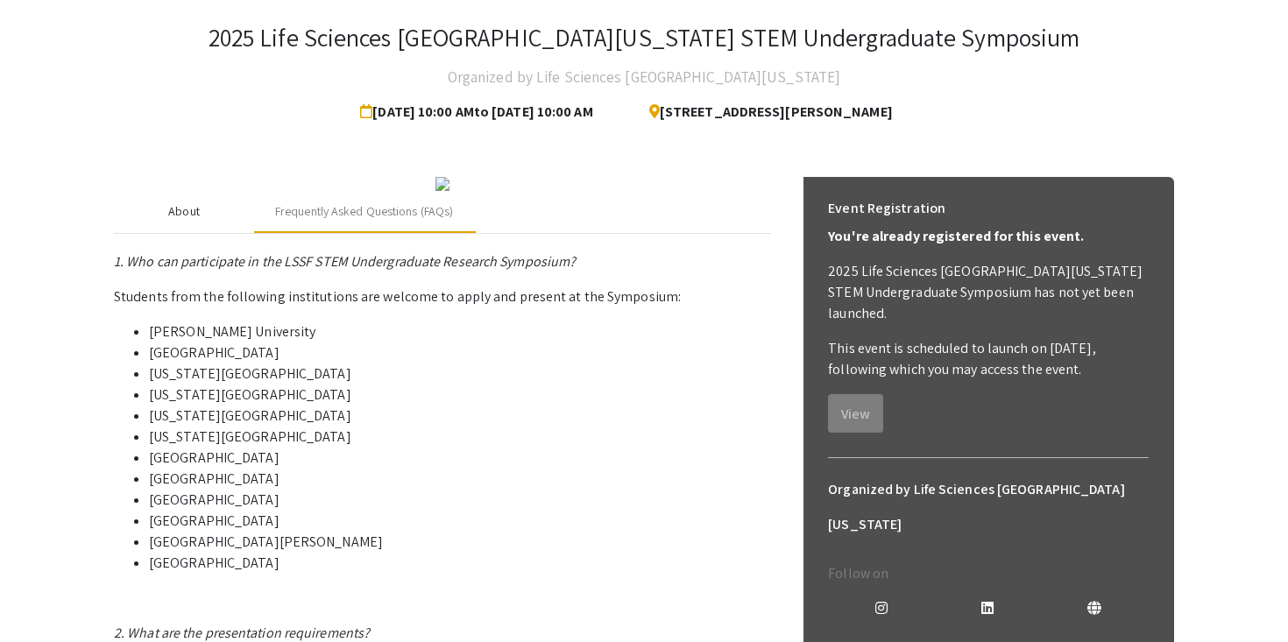
click at [209, 233] on div "About" at bounding box center [184, 212] width 140 height 42
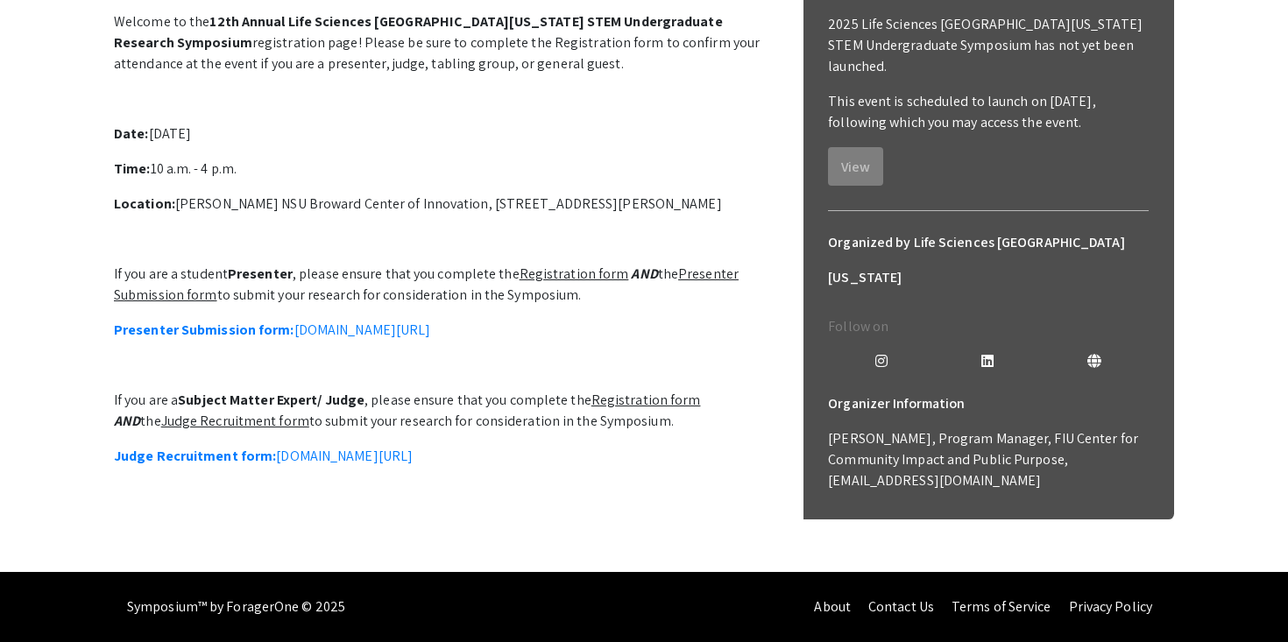
scroll to position [427, 0]
click at [352, 339] on link "Presenter Submission form: symposium.foragerone.com/lssfsymposium2025/submission" at bounding box center [272, 330] width 316 height 18
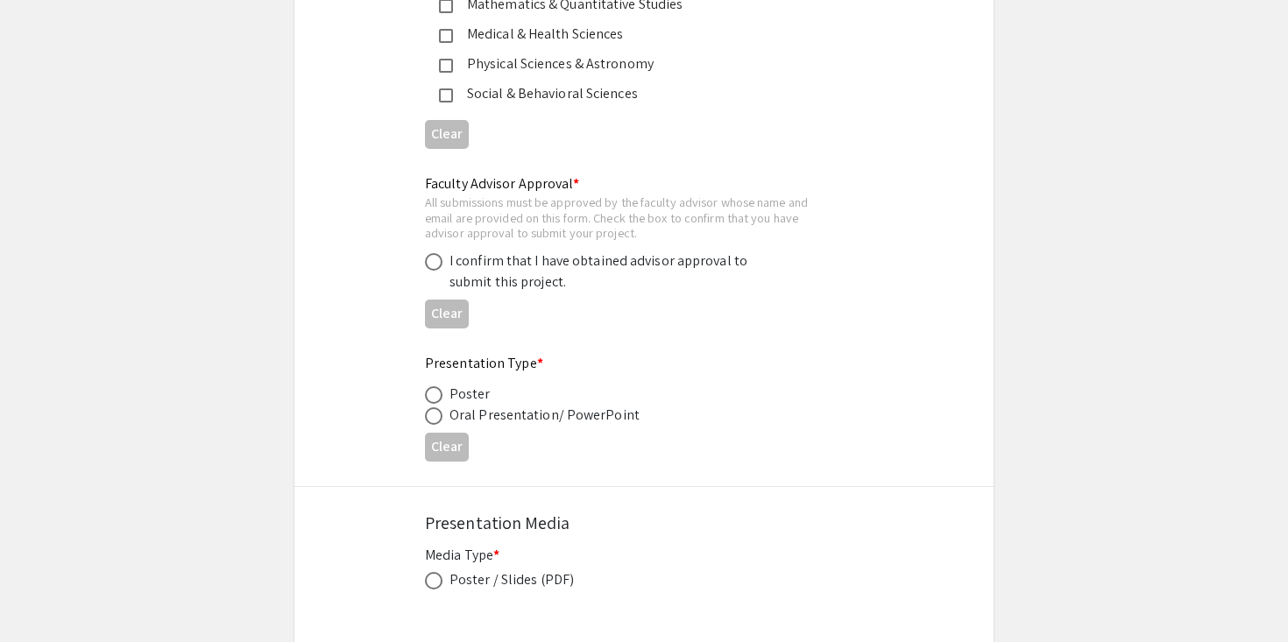
scroll to position [2613, 0]
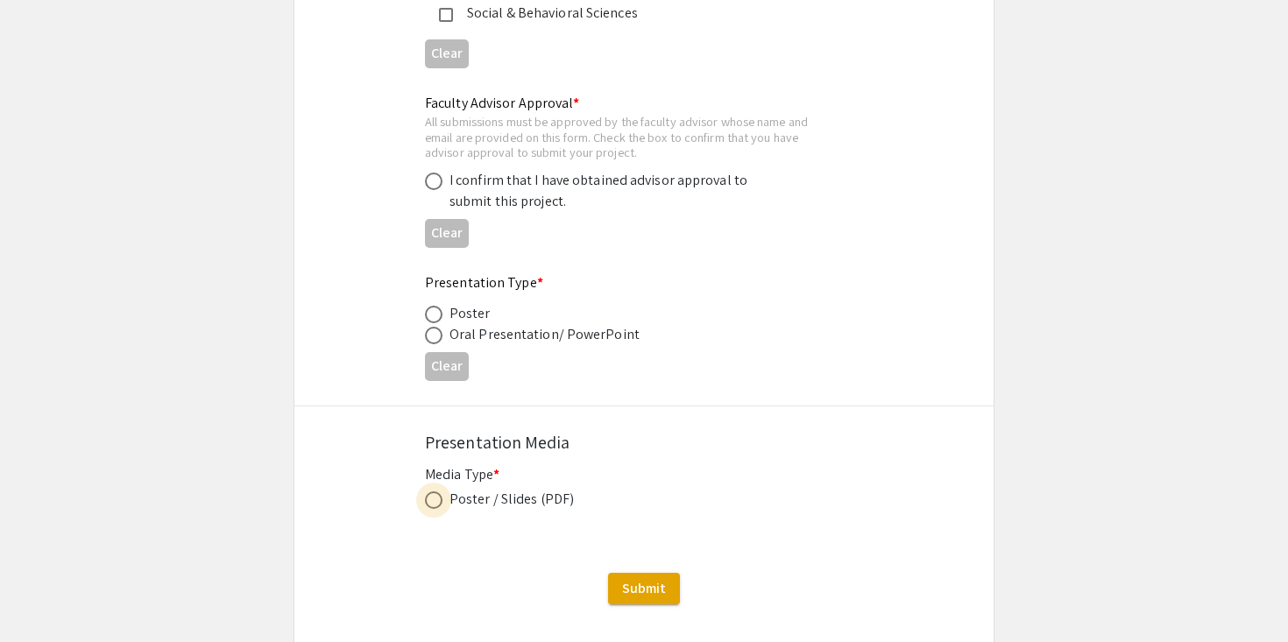
click at [436, 509] on span at bounding box center [434, 501] width 18 height 18
click at [436, 509] on input "radio" at bounding box center [434, 501] width 18 height 18
radio input "true"
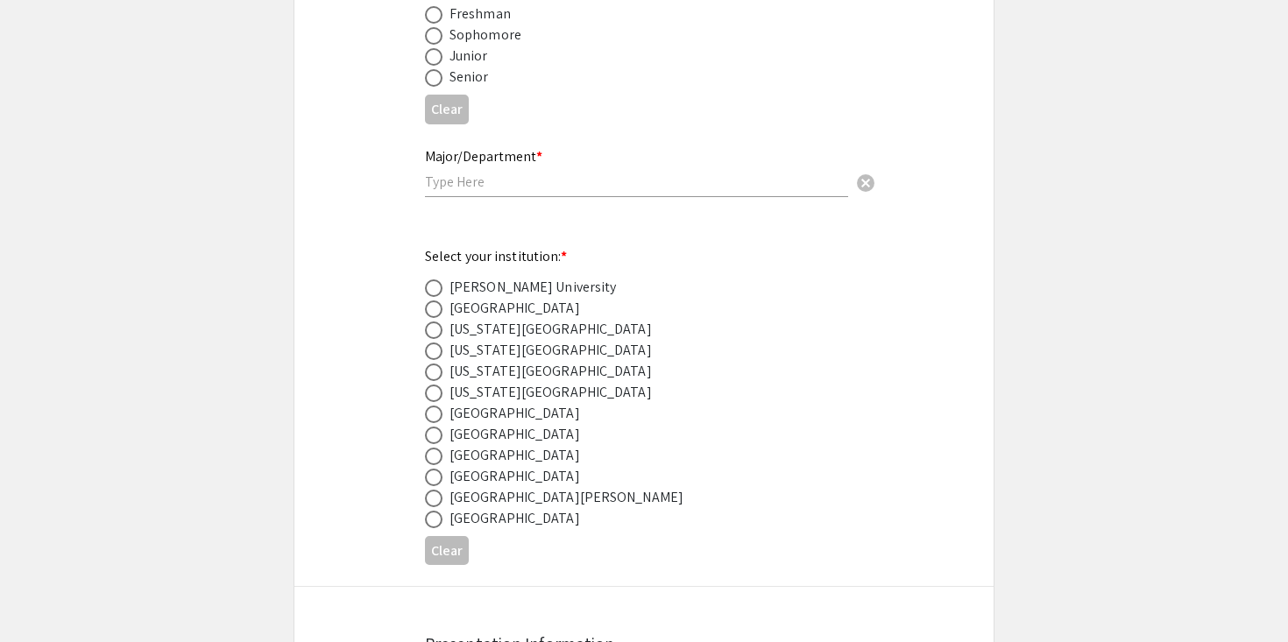
scroll to position [682, 0]
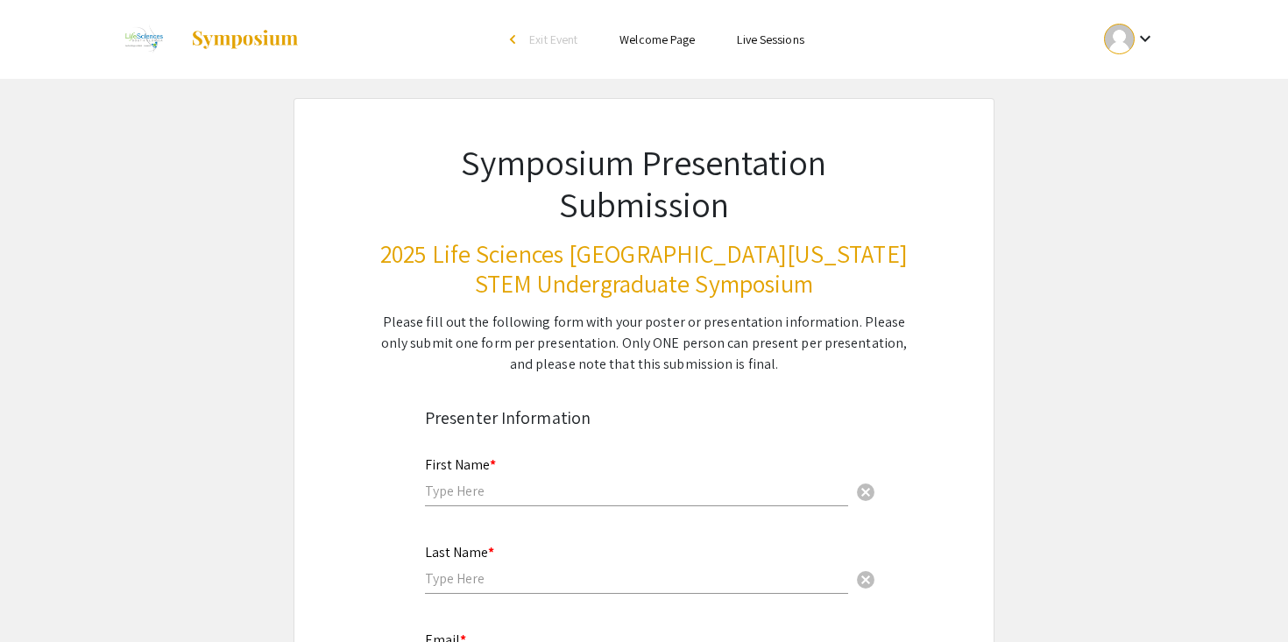
click at [221, 40] on img at bounding box center [245, 39] width 110 height 21
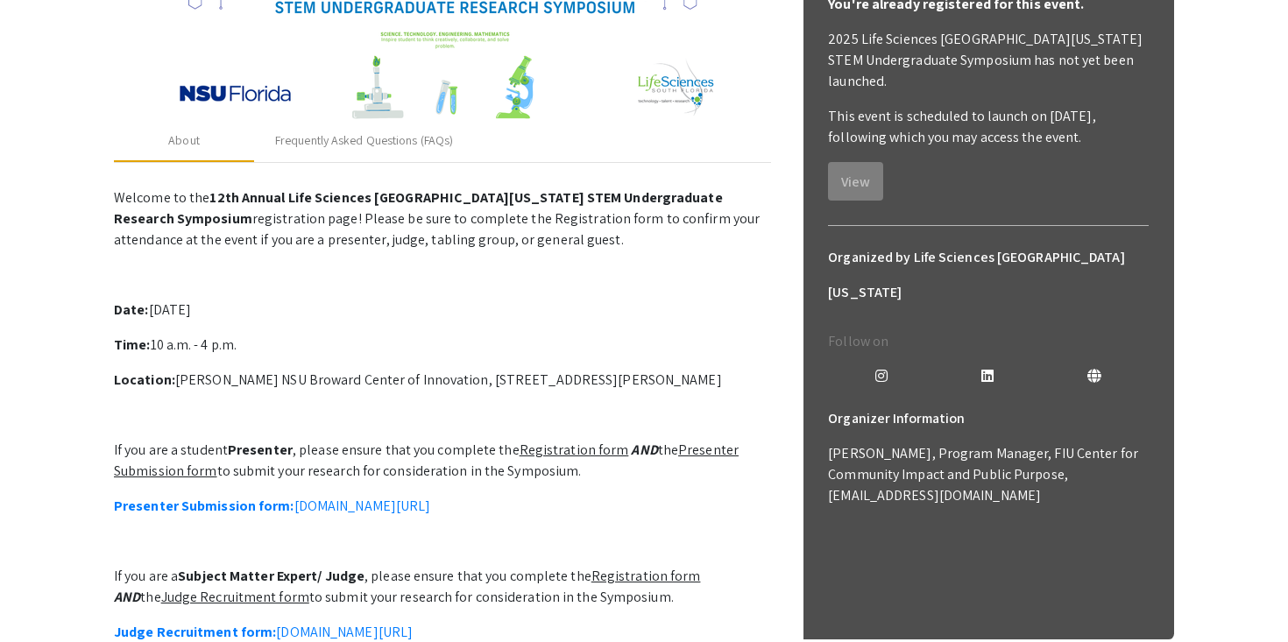
scroll to position [257, 0]
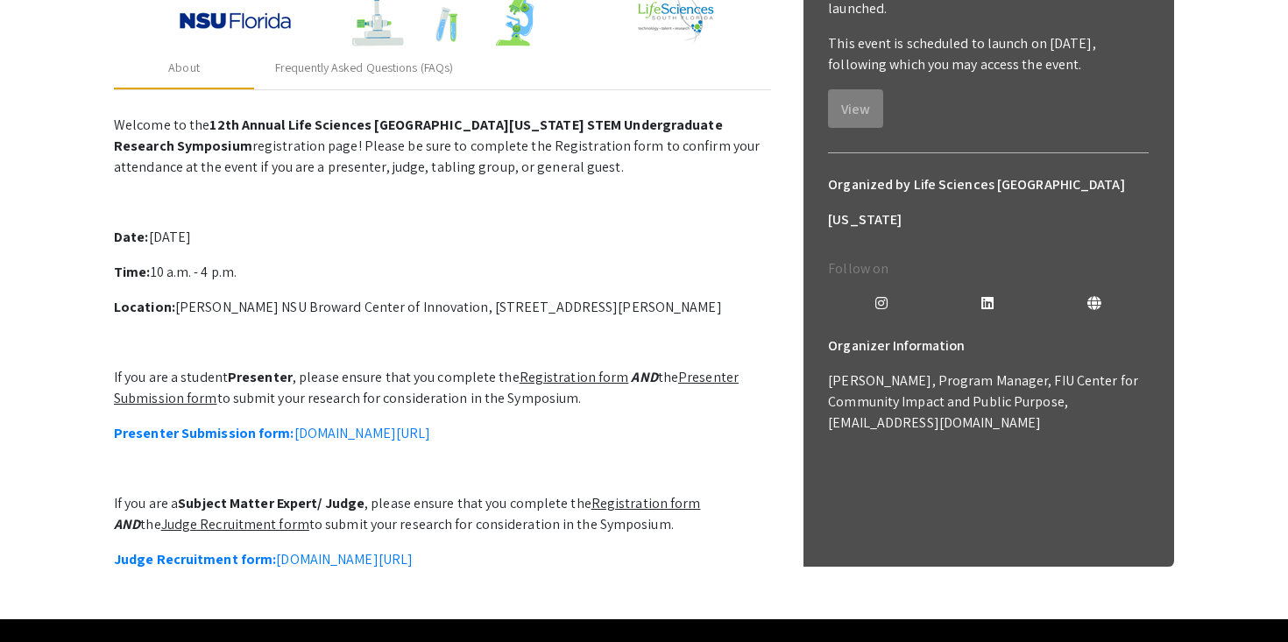
scroll to position [464, 0]
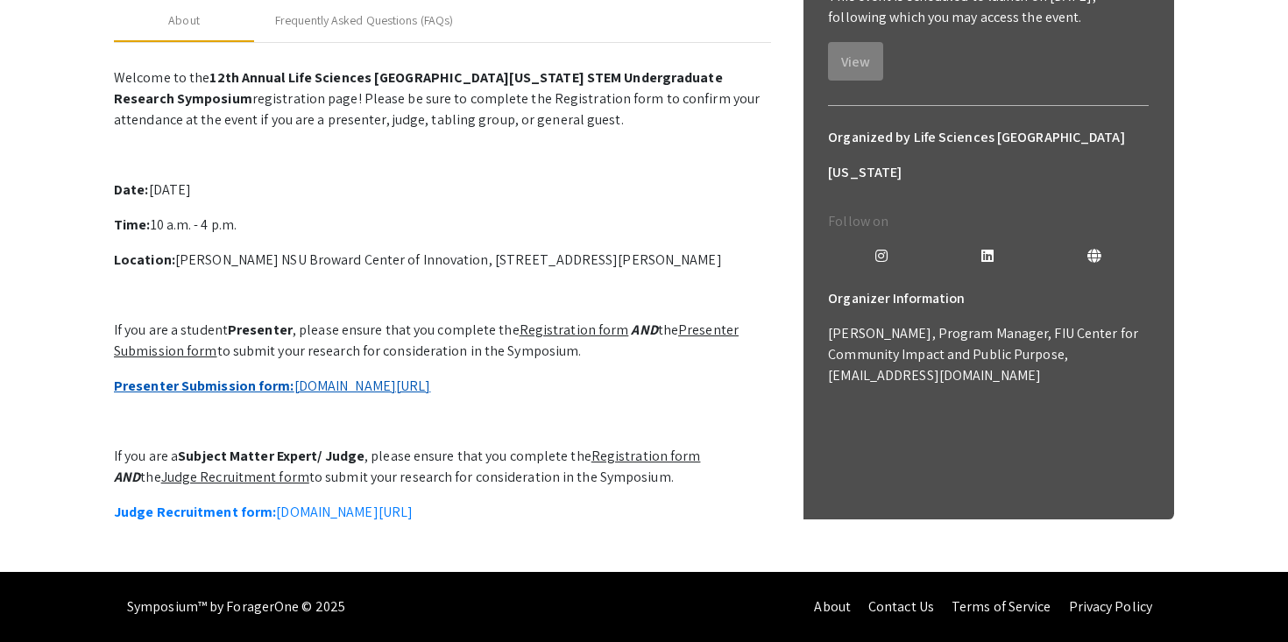
click at [430, 377] on link "Presenter Submission form: symposium.foragerone.com/lssfsymposium2025/submission" at bounding box center [272, 386] width 316 height 18
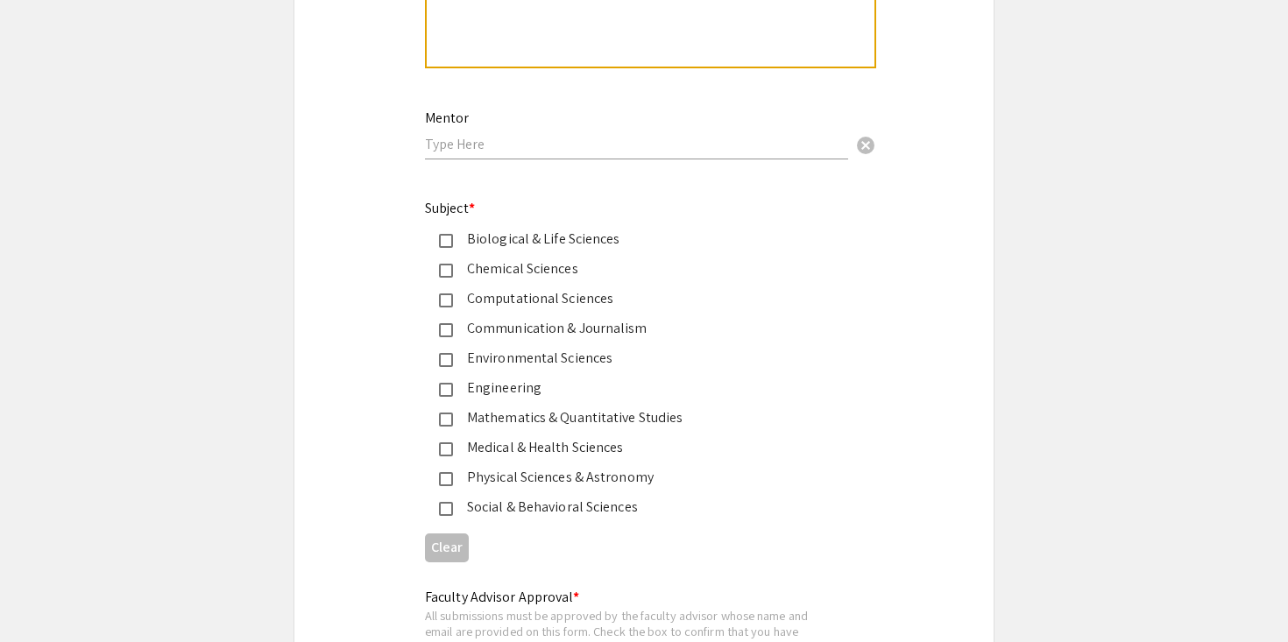
scroll to position [2028, 0]
